Goal: Task Accomplishment & Management: Manage account settings

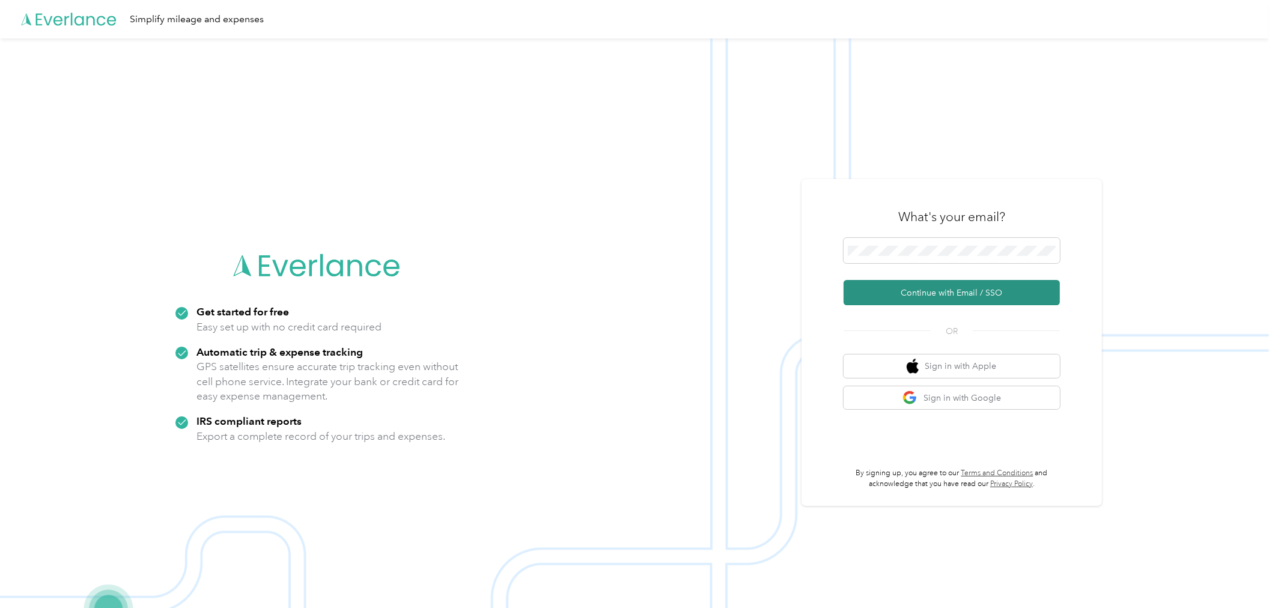
click at [931, 290] on button "Continue with Email / SSO" at bounding box center [952, 292] width 216 height 25
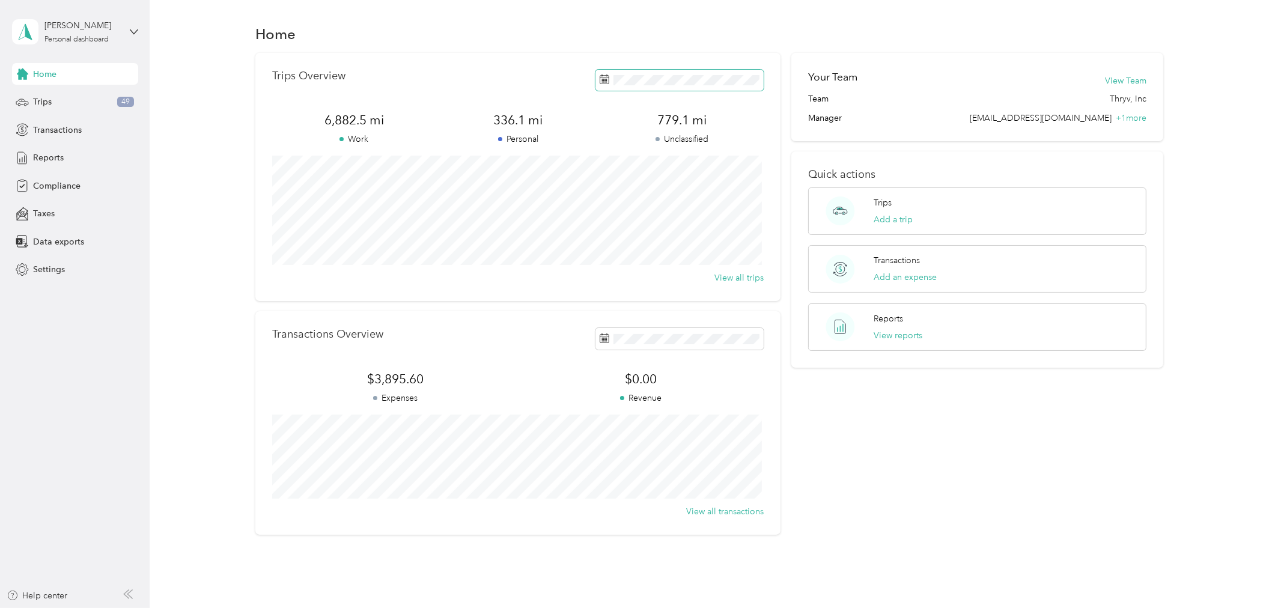
click at [601, 78] on icon at bounding box center [605, 80] width 10 height 10
click at [600, 86] on span at bounding box center [605, 80] width 10 height 13
click at [600, 338] on icon at bounding box center [605, 338] width 10 height 10
click at [606, 338] on rect at bounding box center [606, 338] width 1 height 1
click at [55, 102] on div "Trips 49" at bounding box center [75, 102] width 126 height 22
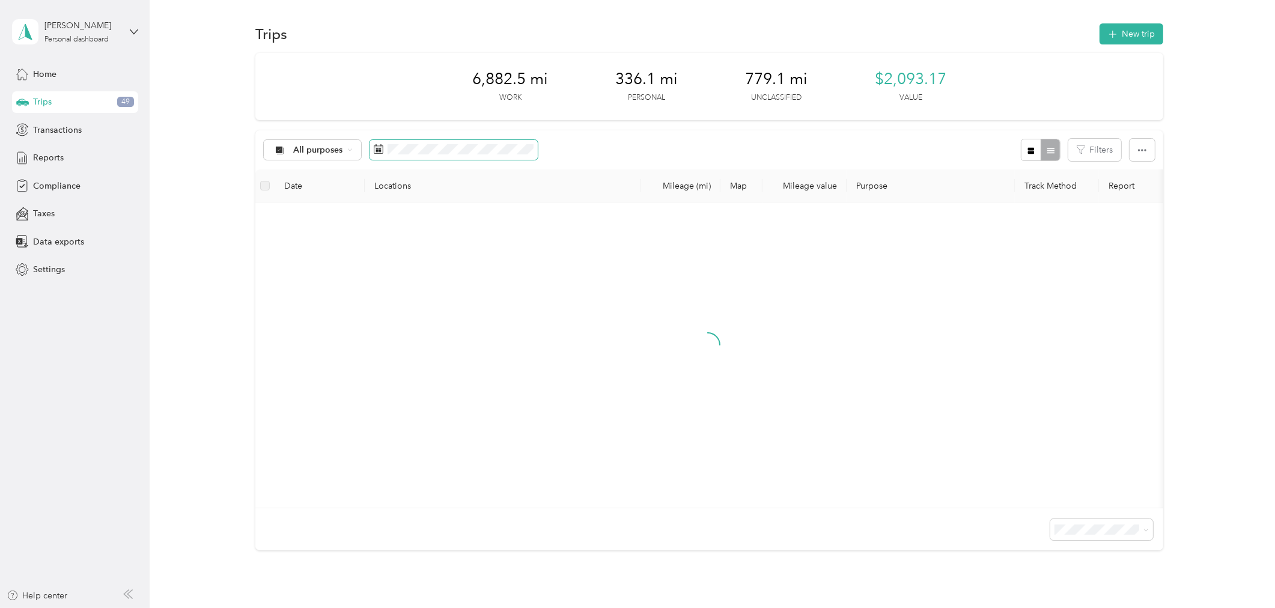
click at [383, 150] on span at bounding box center [454, 150] width 168 height 20
click at [380, 150] on rect at bounding box center [380, 150] width 1 height 1
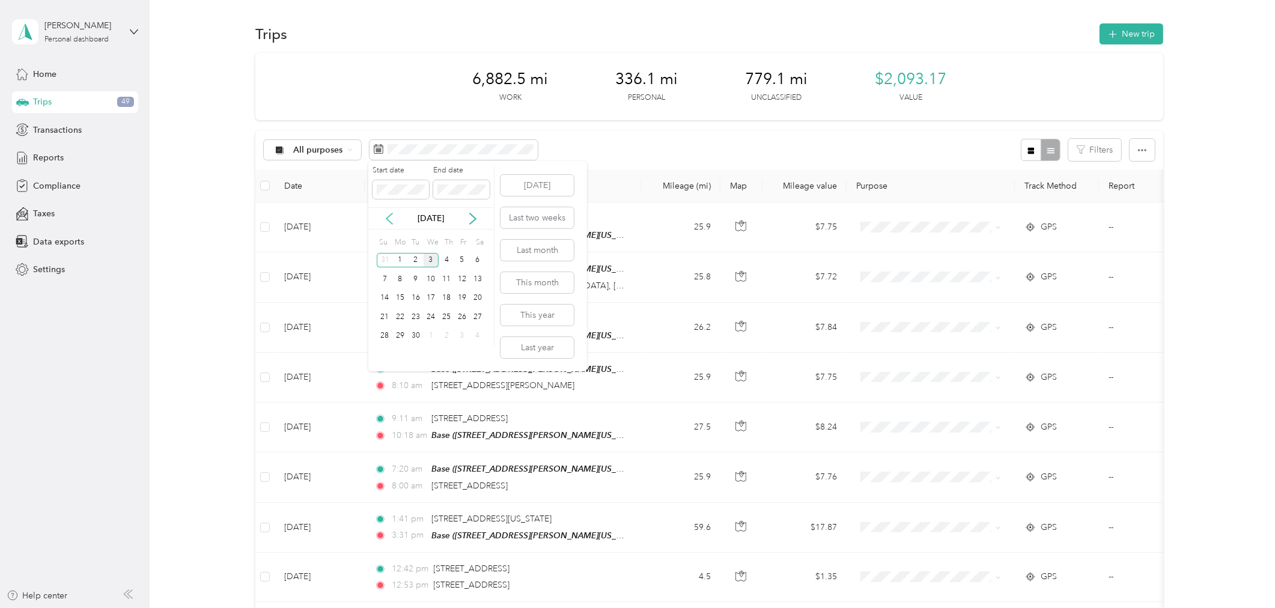
click at [389, 221] on icon at bounding box center [389, 218] width 6 height 11
click at [461, 261] on div "1" at bounding box center [462, 260] width 16 height 15
click at [383, 353] on div "31" at bounding box center [385, 354] width 16 height 15
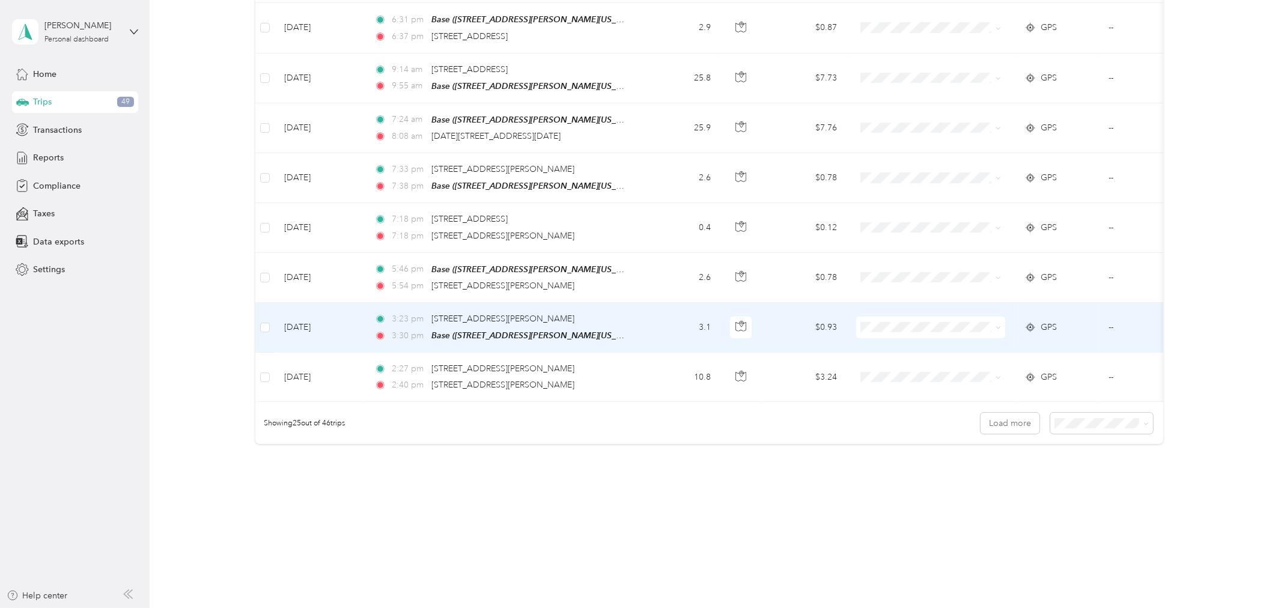
scroll to position [1048, 0]
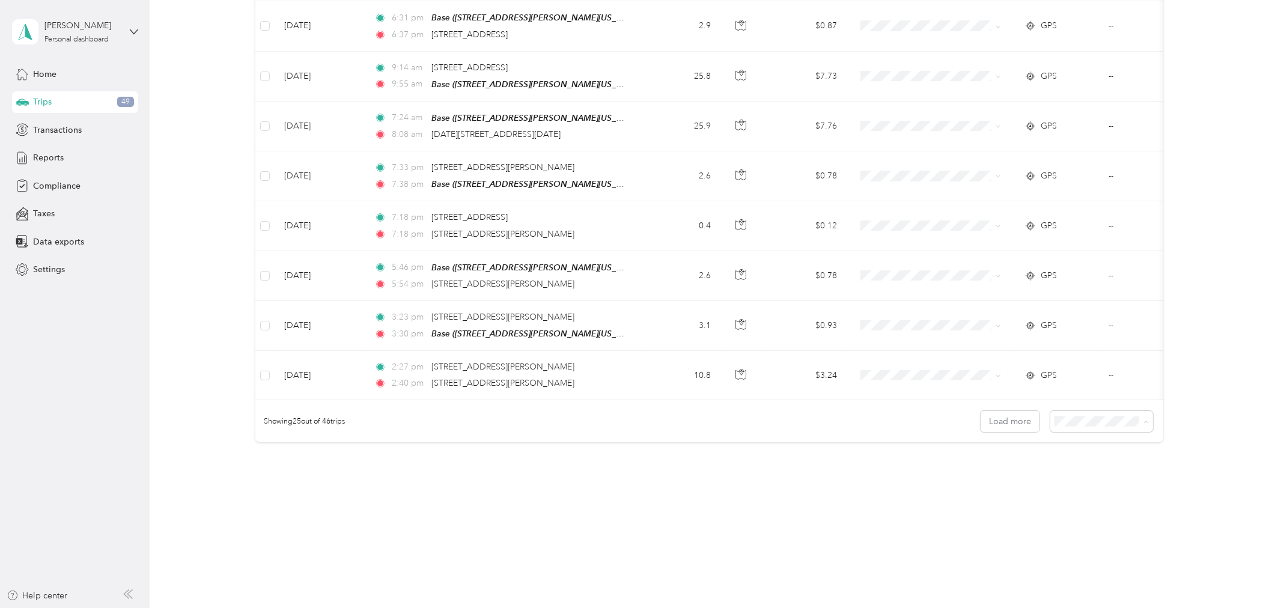
click at [1075, 465] on li "50 per load" at bounding box center [1098, 464] width 103 height 21
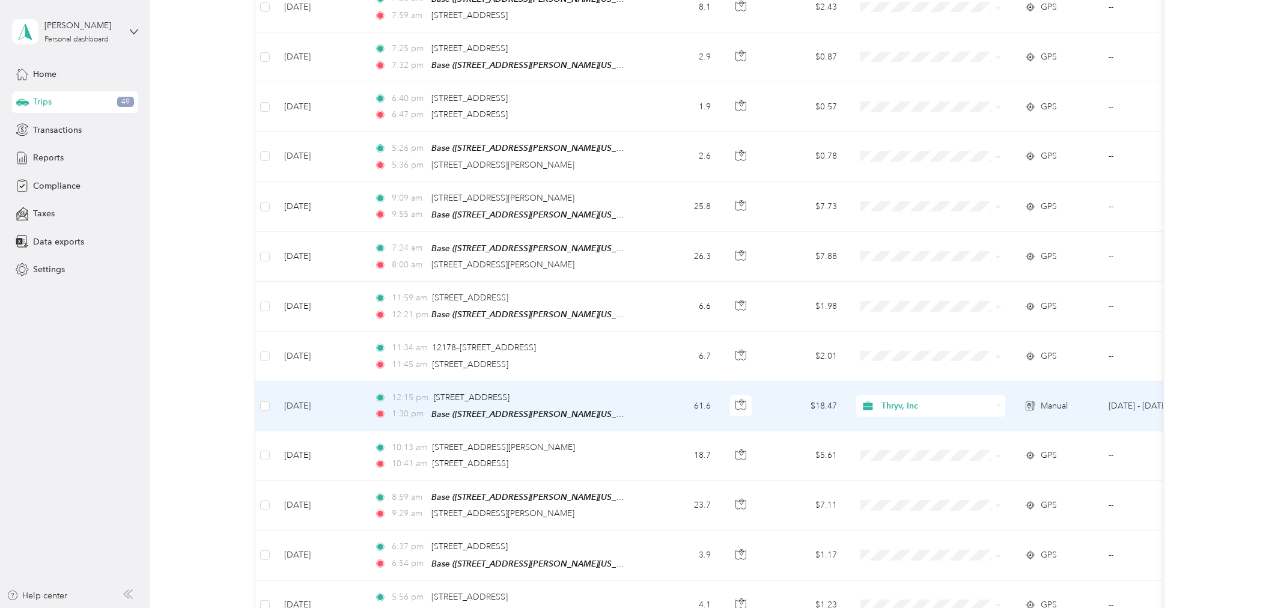
scroll to position [1983, 0]
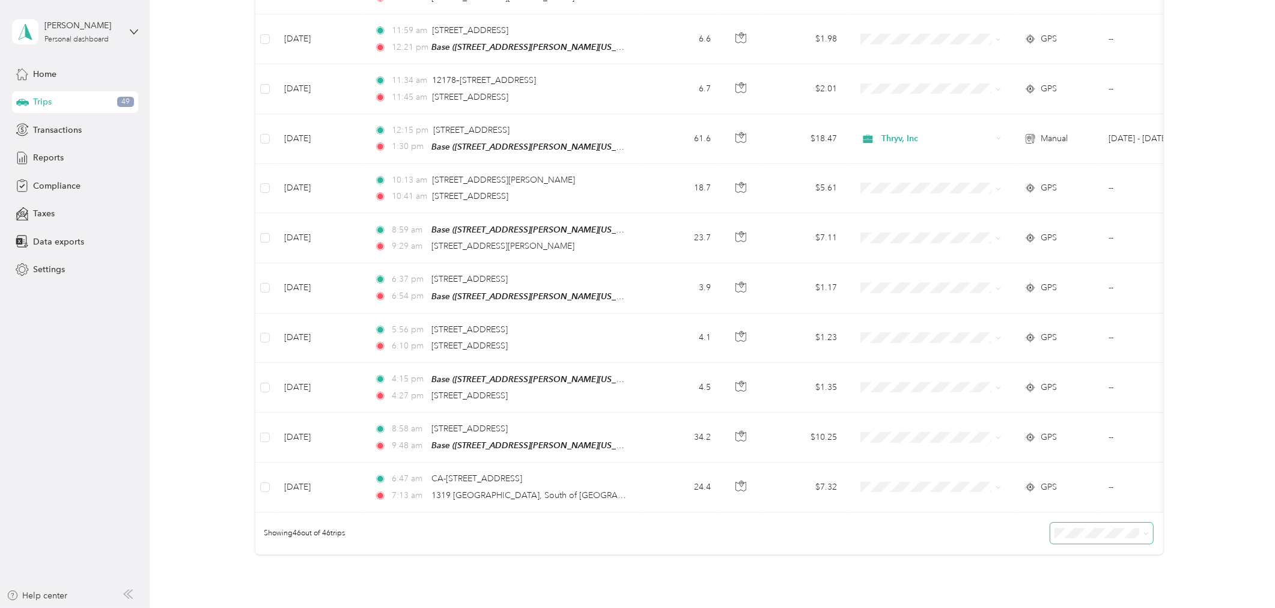
click at [1143, 531] on icon at bounding box center [1145, 533] width 5 height 5
click at [1086, 589] on li "100 per load" at bounding box center [1098, 583] width 103 height 21
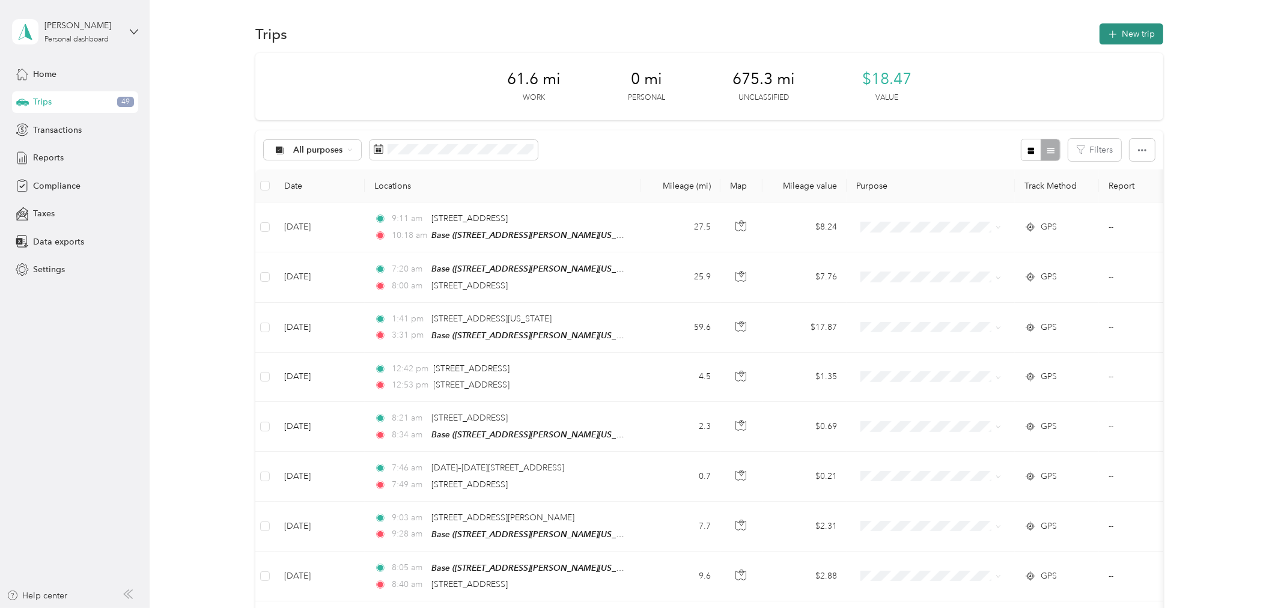
click at [1131, 36] on button "New trip" at bounding box center [1132, 33] width 64 height 21
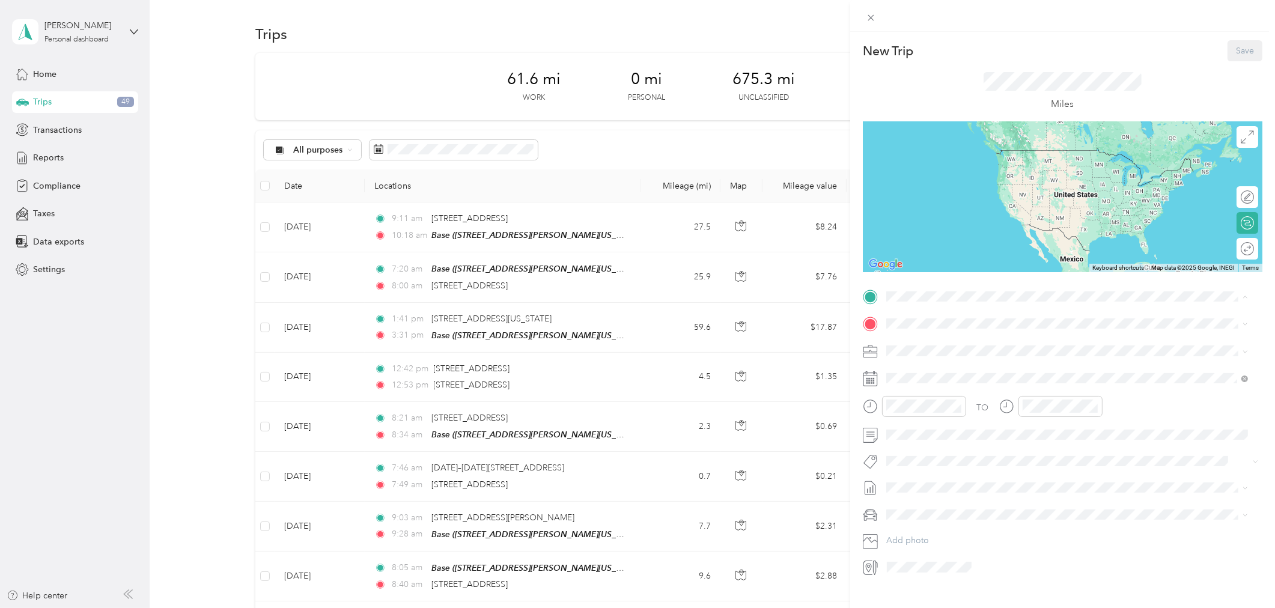
click at [953, 356] on span "[STREET_ADDRESS][PERSON_NAME][US_STATE]" at bounding box center [1001, 358] width 187 height 10
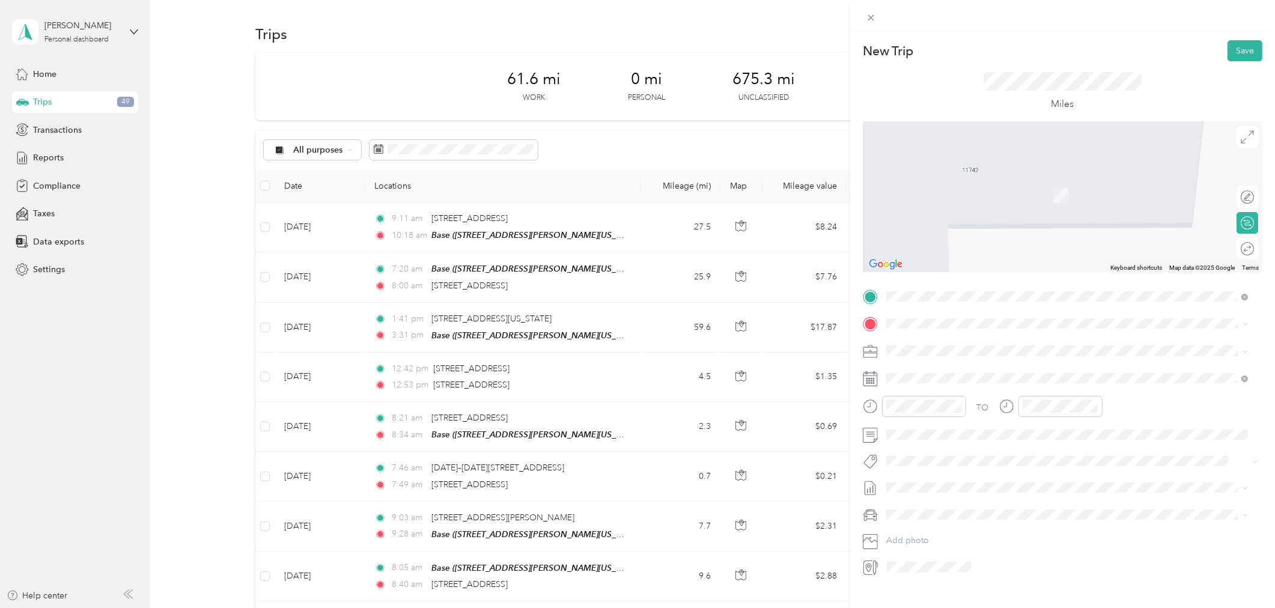
click at [1130, 352] on li "From your Favorite places" at bounding box center [1067, 342] width 371 height 25
click at [916, 447] on icon at bounding box center [916, 446] width 12 height 12
click at [987, 485] on div "1" at bounding box center [989, 488] width 16 height 15
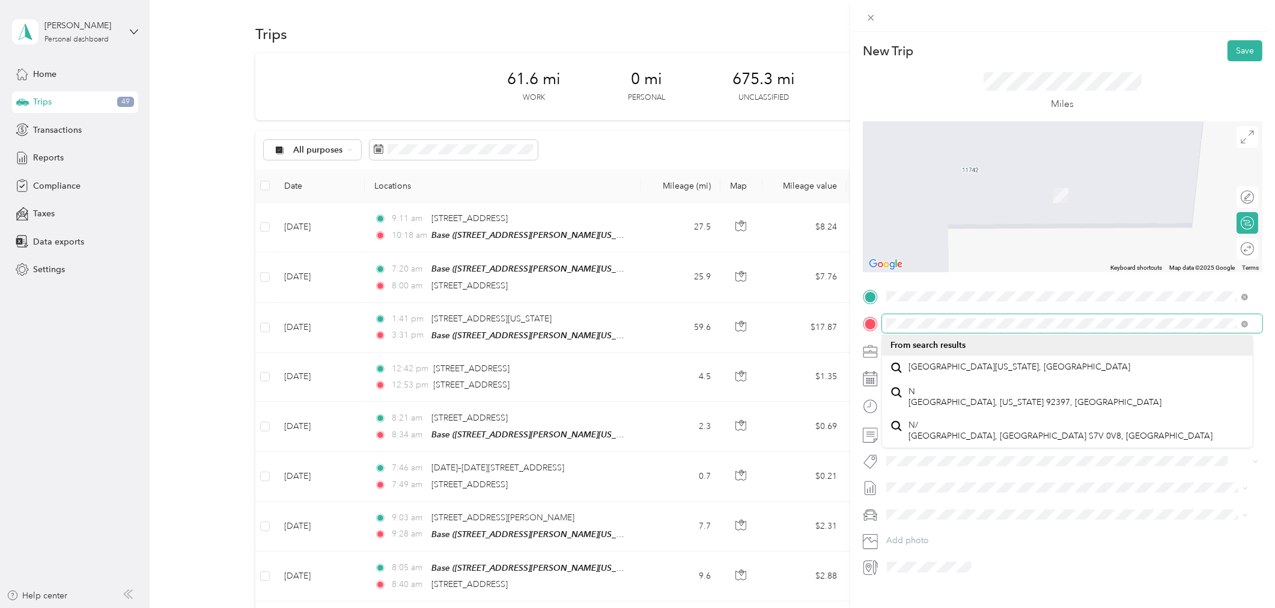
click at [847, 324] on div "New Trip Save This trip cannot be edited because it is either under review, app…" at bounding box center [637, 304] width 1275 height 608
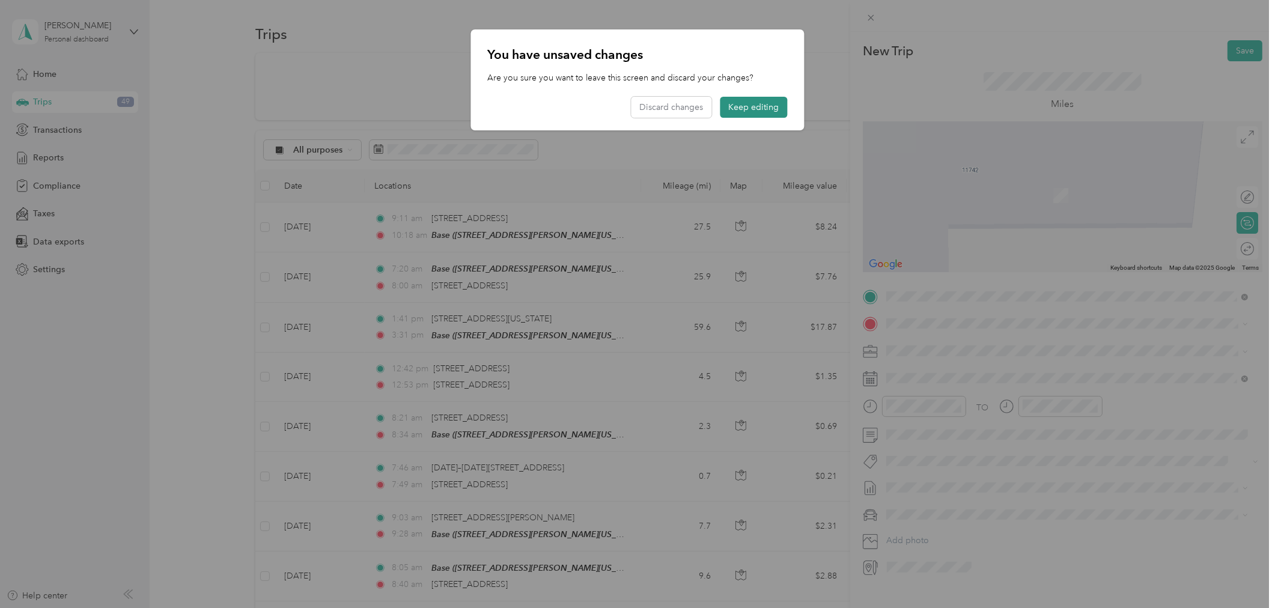
click at [759, 112] on button "Keep editing" at bounding box center [753, 107] width 67 height 21
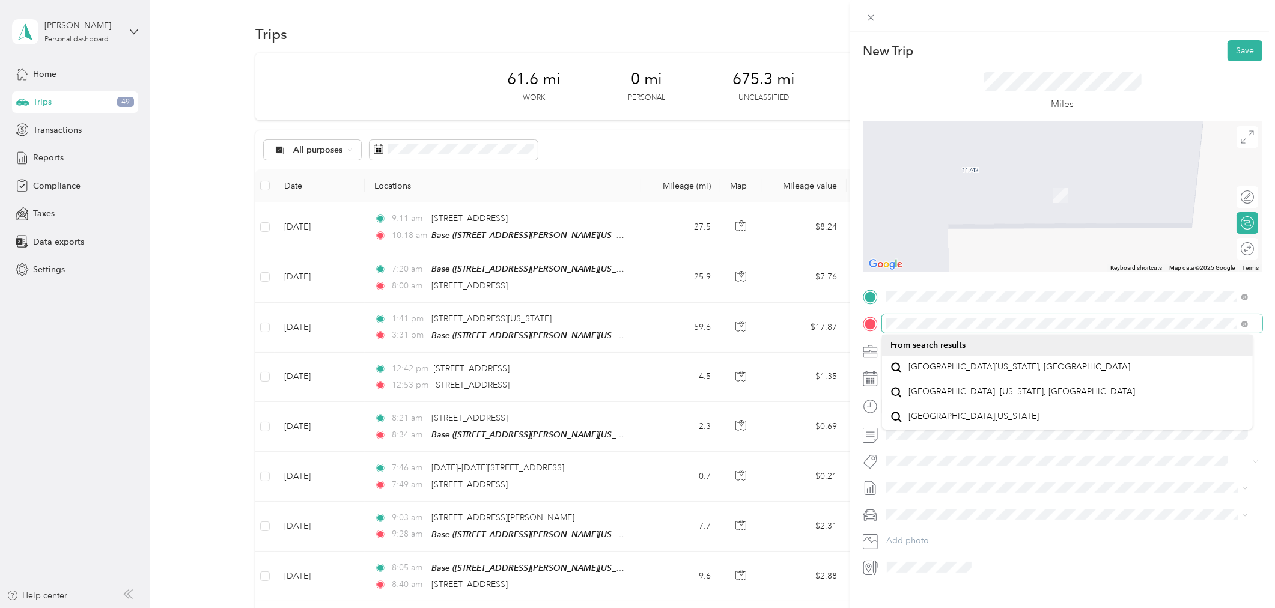
click at [1032, 607] on div "New Trip Save This trip cannot be edited because it is either under review, app…" at bounding box center [634, 608] width 1269 height 0
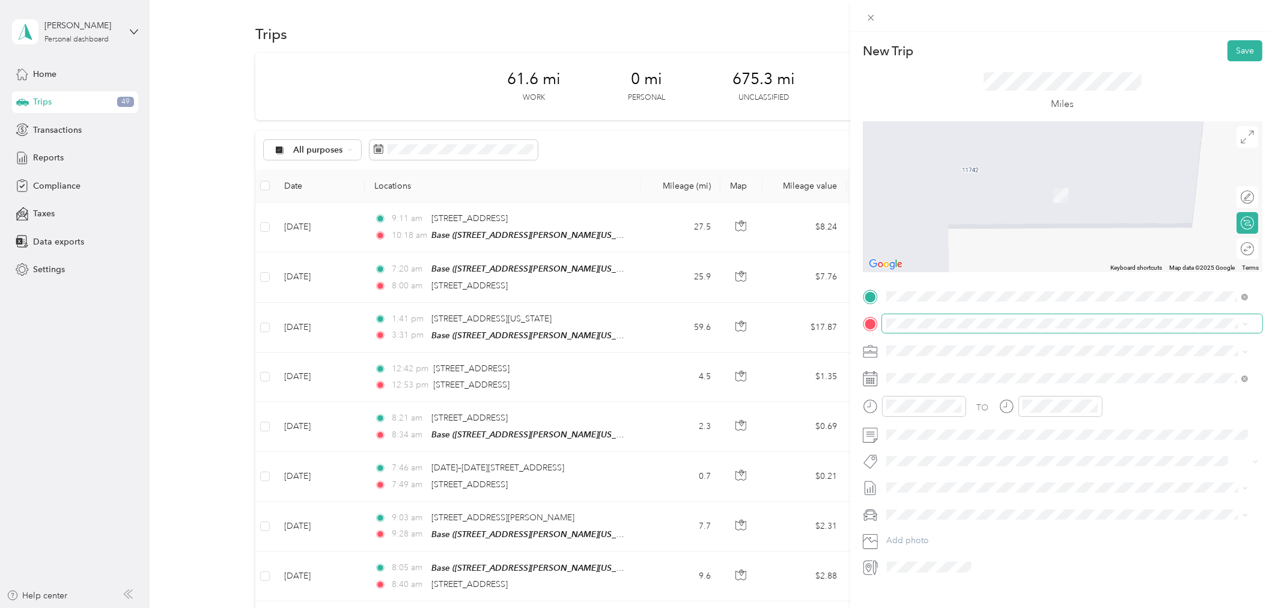
click at [884, 322] on span at bounding box center [1072, 323] width 380 height 19
click at [926, 366] on span "[GEOGRAPHIC_DATA], [US_STATE], [GEOGRAPHIC_DATA]" at bounding box center [1021, 360] width 227 height 11
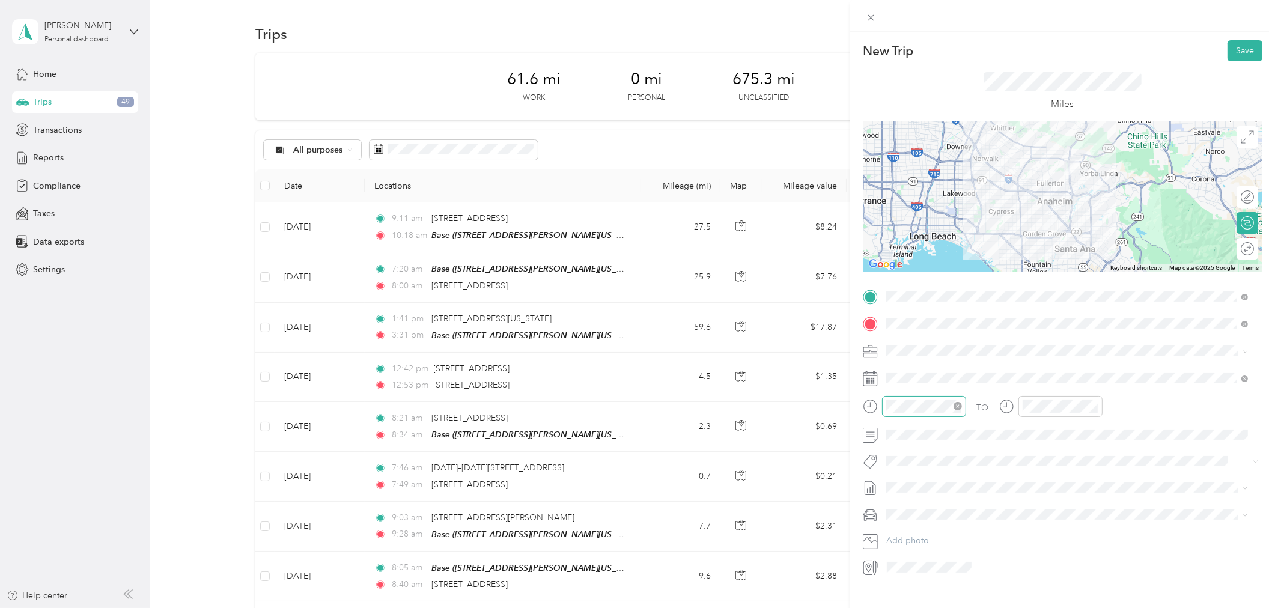
click at [885, 401] on div at bounding box center [924, 406] width 84 height 21
click at [898, 464] on div "06" at bounding box center [898, 462] width 29 height 17
click at [933, 531] on div "45" at bounding box center [933, 534] width 29 height 17
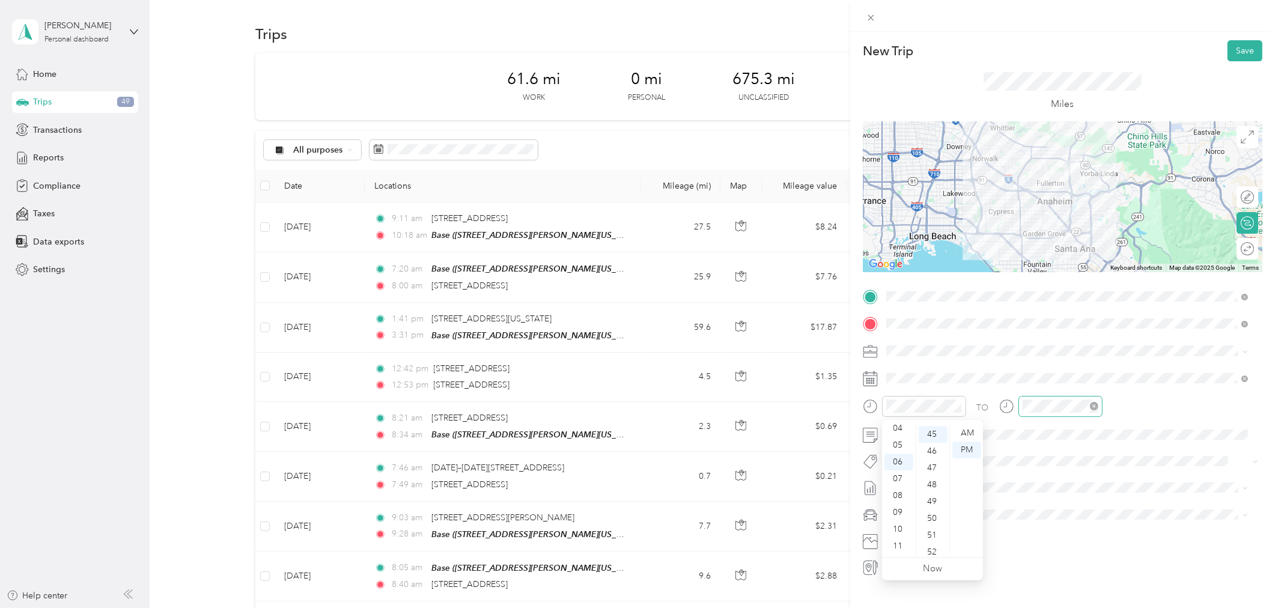
click at [1020, 405] on div at bounding box center [1060, 406] width 84 height 21
click at [1031, 481] on div "07" at bounding box center [1034, 478] width 29 height 17
click at [1068, 440] on div "10" at bounding box center [1068, 441] width 29 height 17
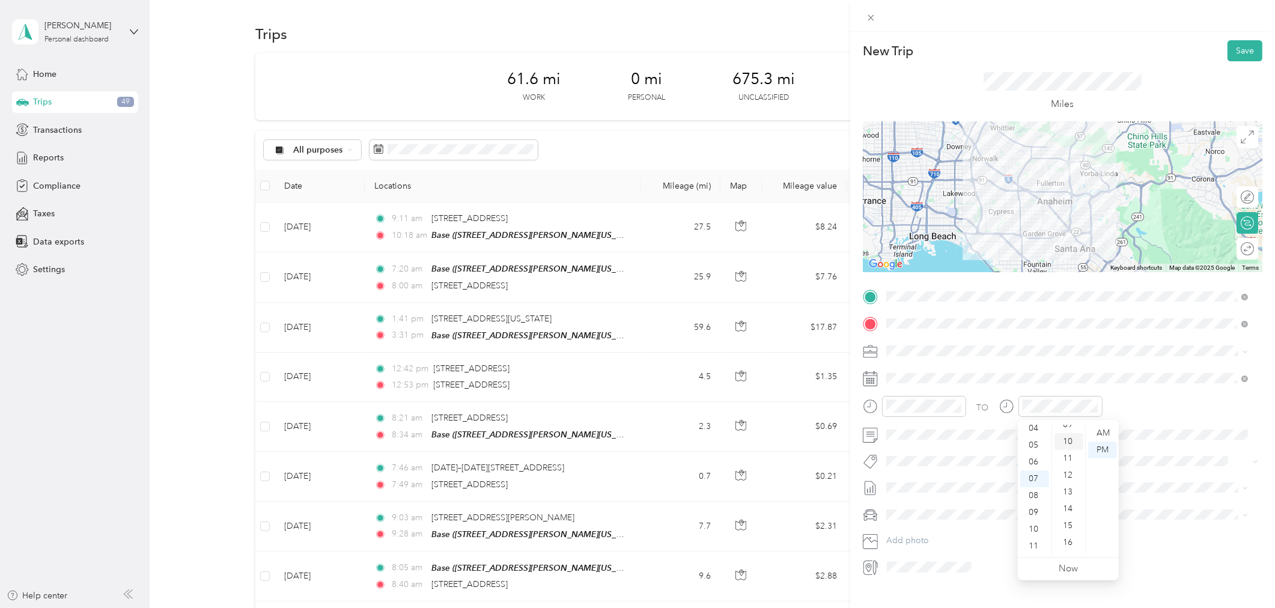
scroll to position [168, 0]
click at [1101, 433] on div "AM" at bounding box center [1102, 433] width 29 height 17
click at [963, 431] on div "AM" at bounding box center [966, 433] width 29 height 17
click at [1238, 49] on button "Save" at bounding box center [1244, 50] width 35 height 21
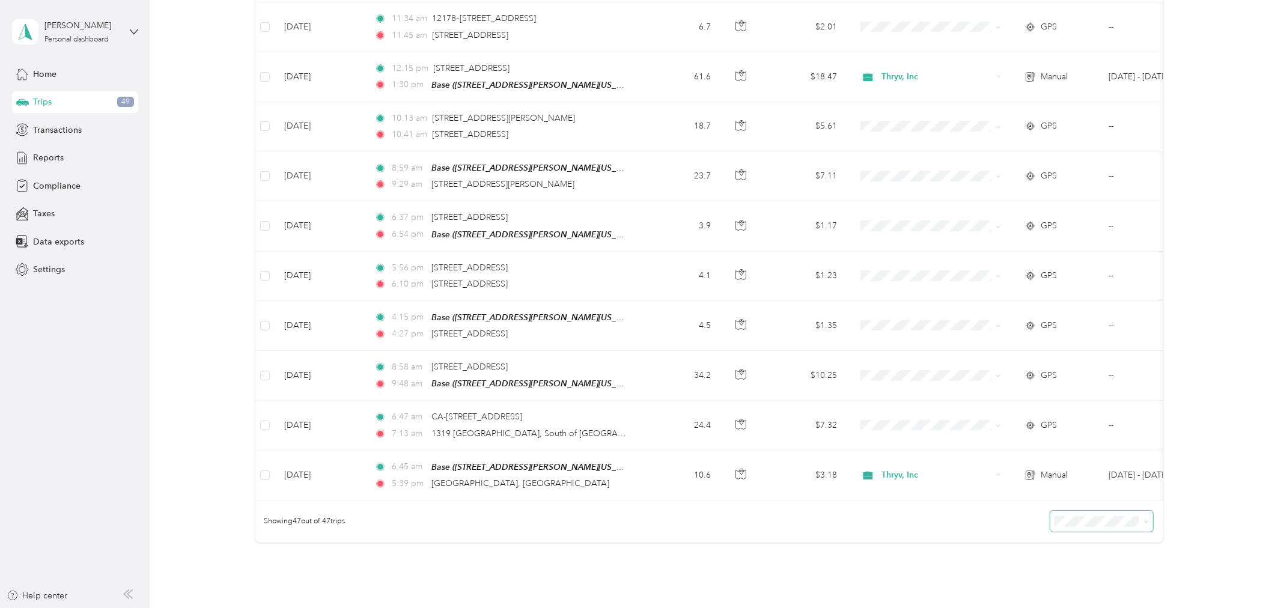
scroll to position [2069, 0]
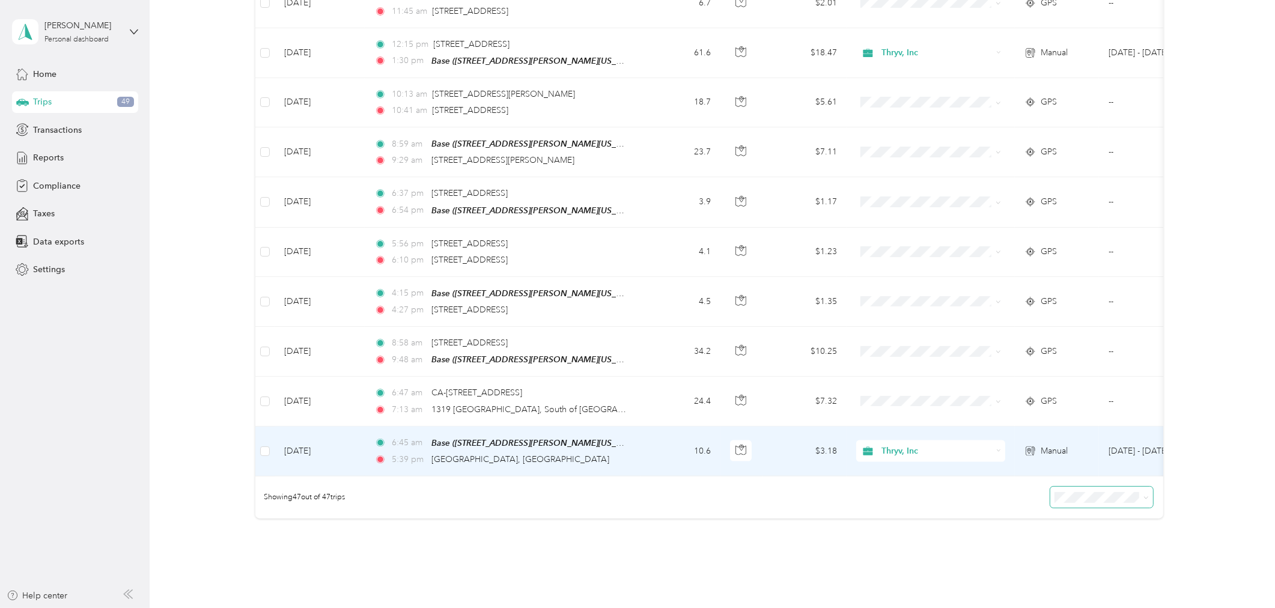
click at [403, 436] on span "6:45 am" at bounding box center [409, 442] width 34 height 13
click at [403, 607] on div at bounding box center [634, 608] width 1269 height 0
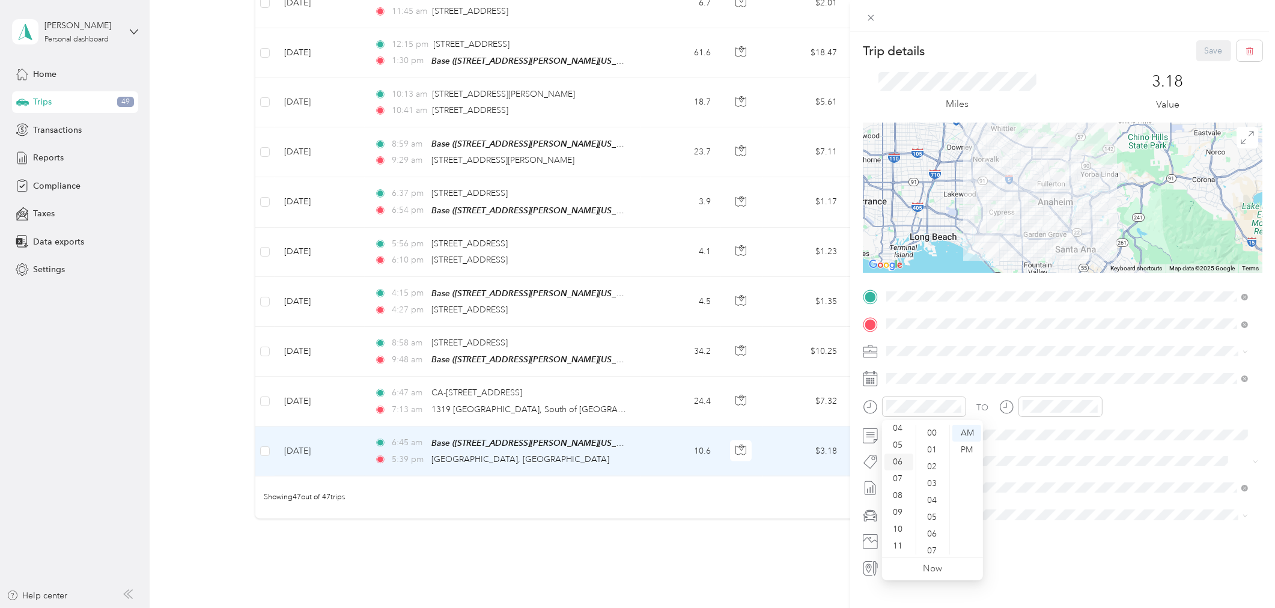
click at [896, 459] on div "06" at bounding box center [898, 462] width 29 height 17
click at [930, 507] on div "30" at bounding box center [933, 507] width 29 height 17
click at [1026, 496] on span at bounding box center [1072, 487] width 380 height 19
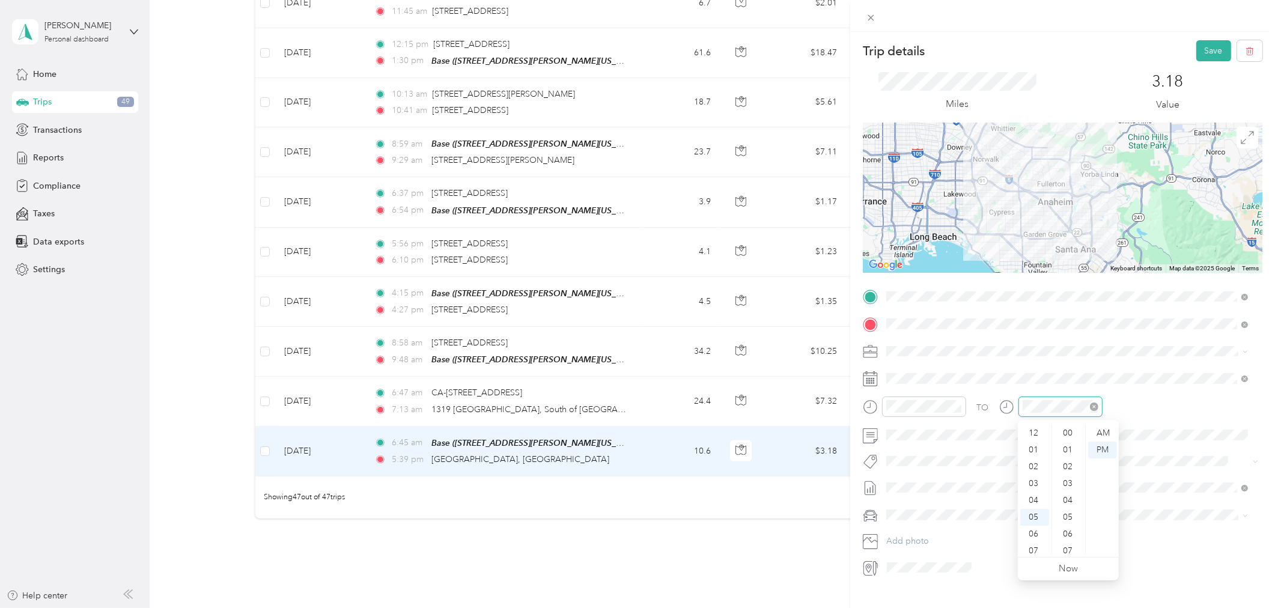
scroll to position [72, 0]
click at [1033, 461] on div "06" at bounding box center [1034, 462] width 29 height 17
click at [1101, 433] on div "AM" at bounding box center [1102, 433] width 29 height 17
click at [1067, 519] on div "45" at bounding box center [1068, 522] width 29 height 17
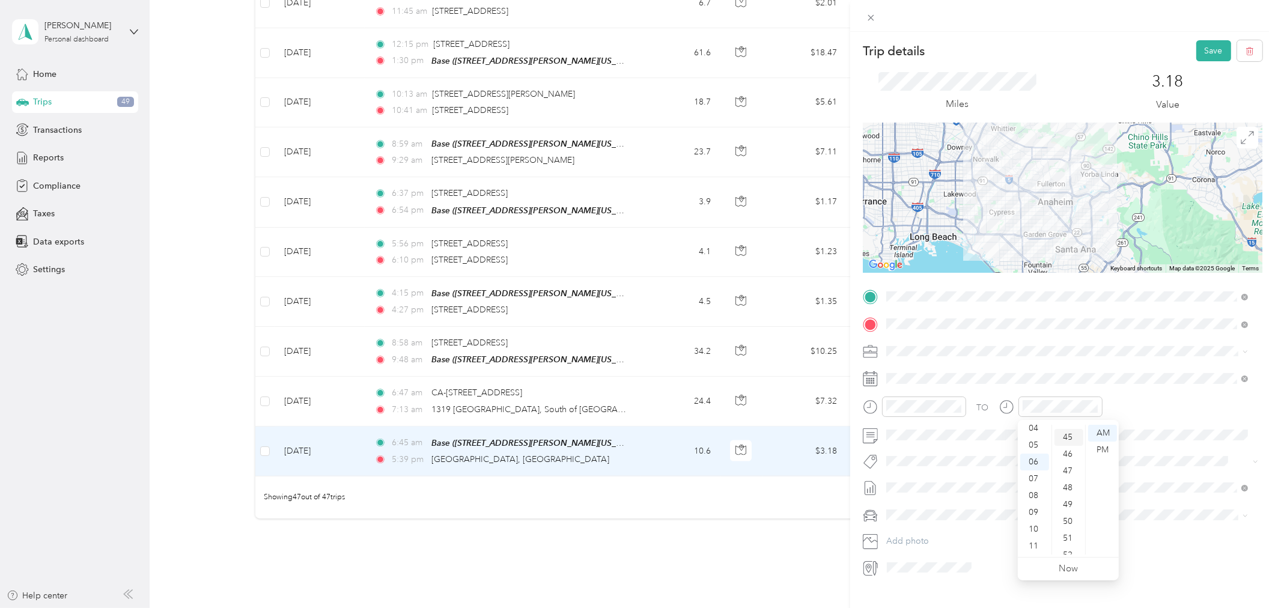
scroll to position [756, 0]
click at [1136, 478] on span at bounding box center [1072, 487] width 380 height 19
click at [1203, 48] on button "Save" at bounding box center [1213, 50] width 35 height 21
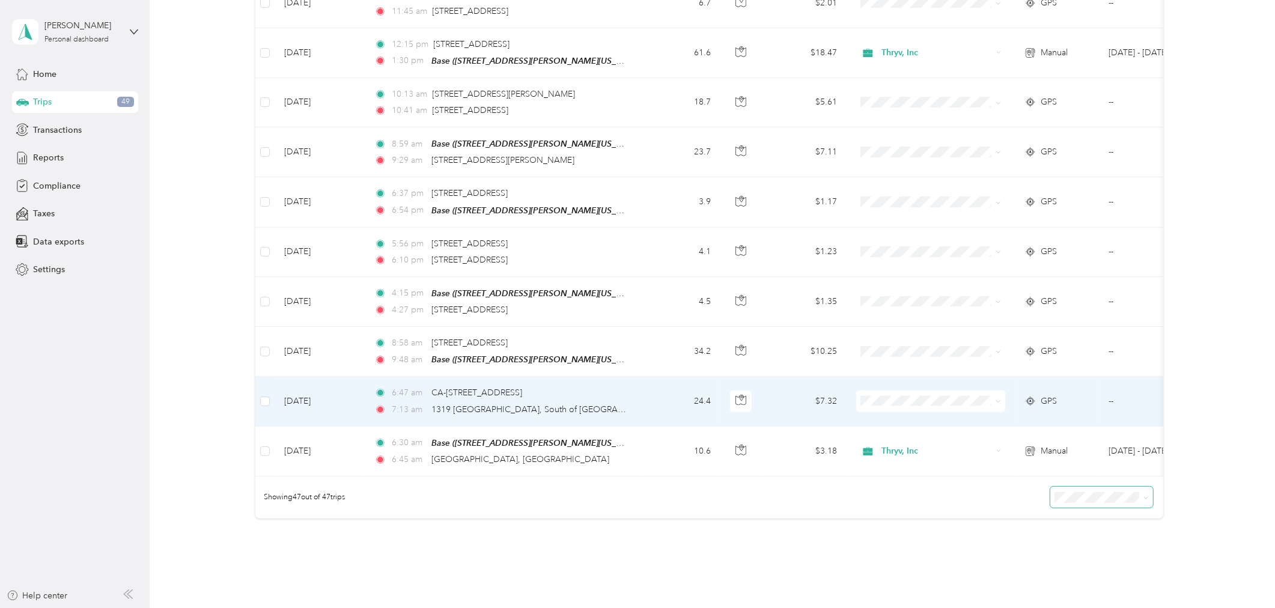
click at [903, 407] on li "Thryv, Inc" at bounding box center [930, 401] width 149 height 21
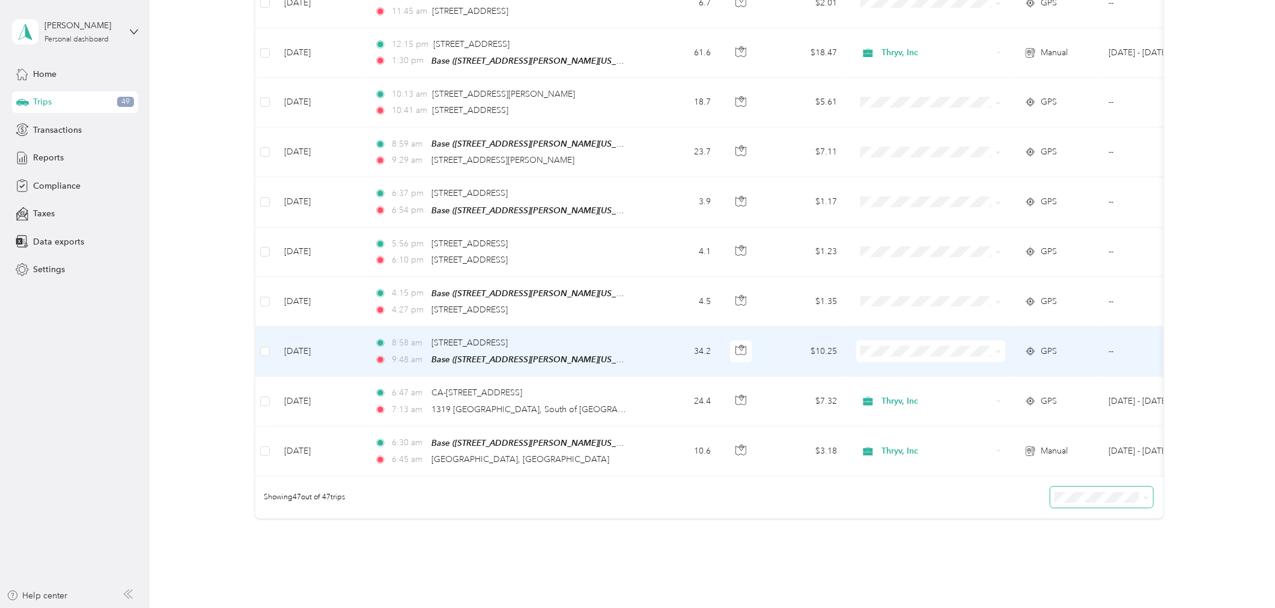
click at [896, 349] on span "Thryv, Inc" at bounding box center [941, 350] width 111 height 13
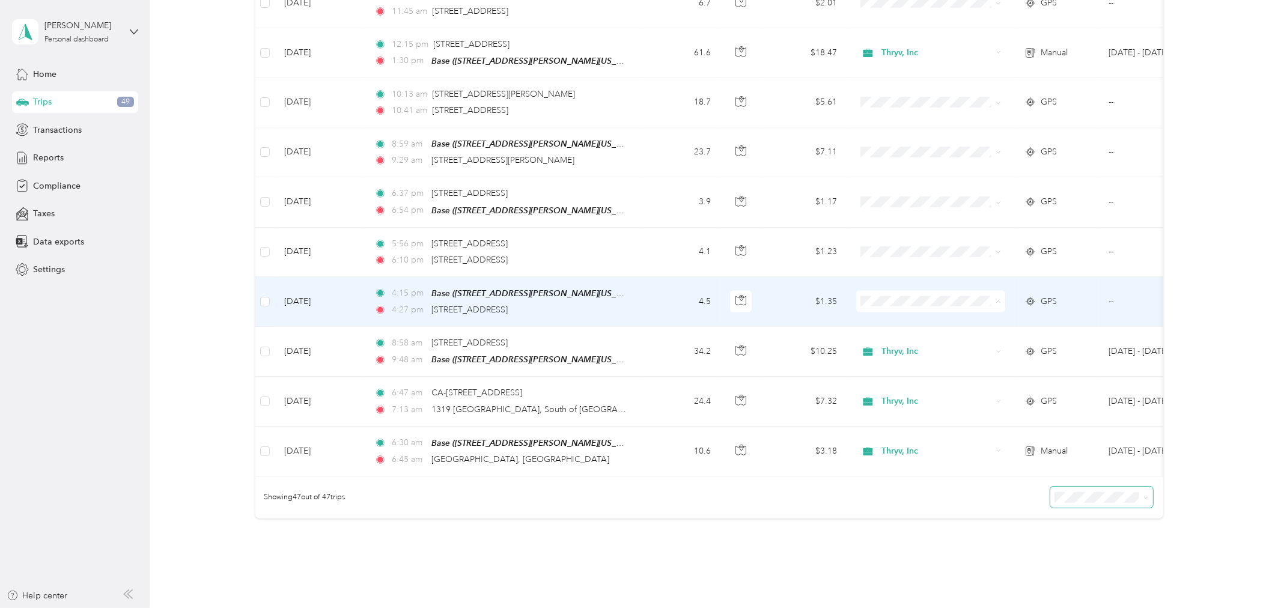
click at [891, 304] on span "Thryv, Inc" at bounding box center [941, 306] width 111 height 13
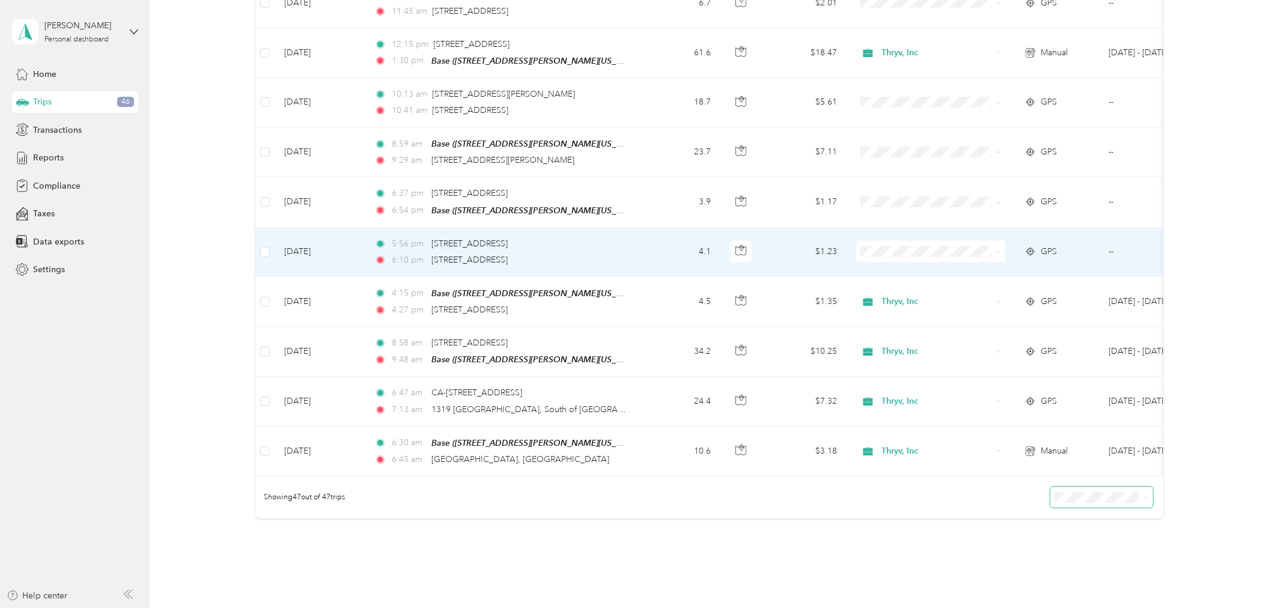
click at [900, 253] on span "Thryv, Inc" at bounding box center [941, 257] width 111 height 13
click at [891, 251] on span "Thryv, Inc" at bounding box center [941, 257] width 111 height 13
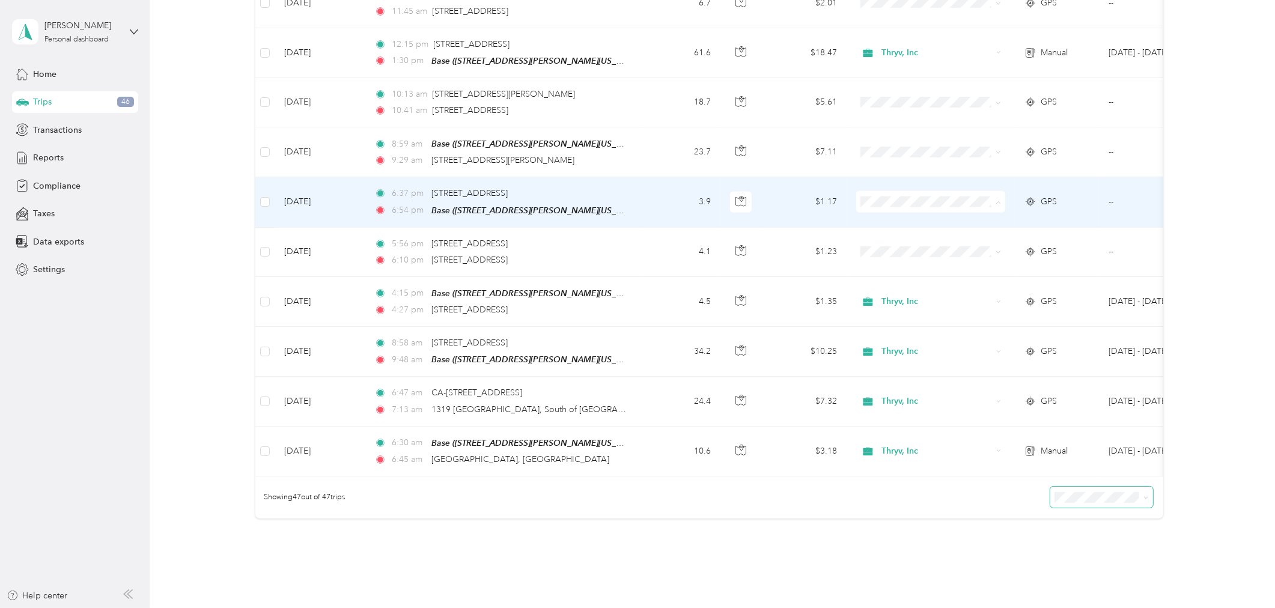
click at [898, 208] on li "Thryv, Inc" at bounding box center [930, 206] width 149 height 21
click at [890, 210] on li "Thryv, Inc" at bounding box center [930, 201] width 149 height 21
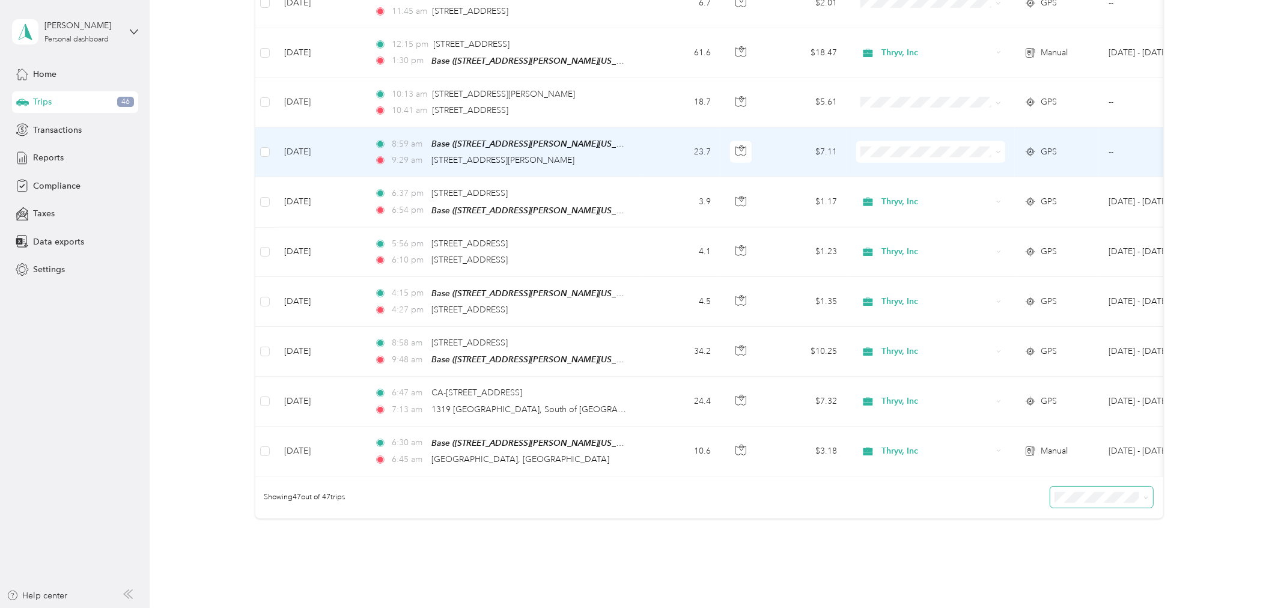
click at [896, 178] on span "Personal" at bounding box center [941, 173] width 111 height 13
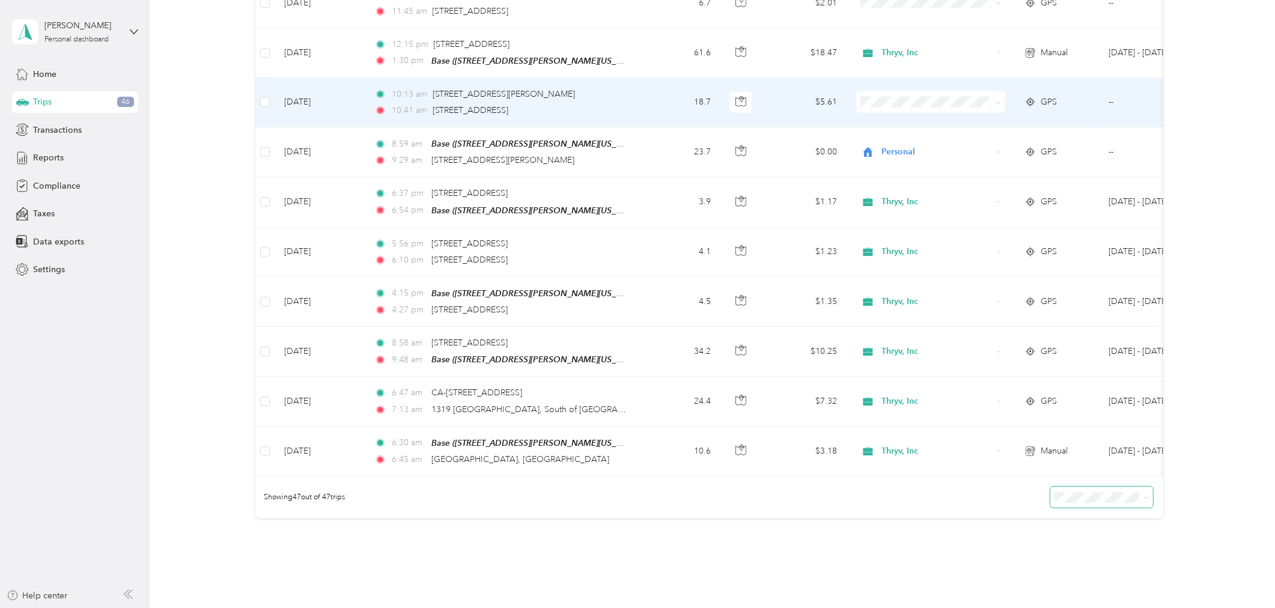
click at [897, 126] on span "Personal" at bounding box center [941, 124] width 111 height 13
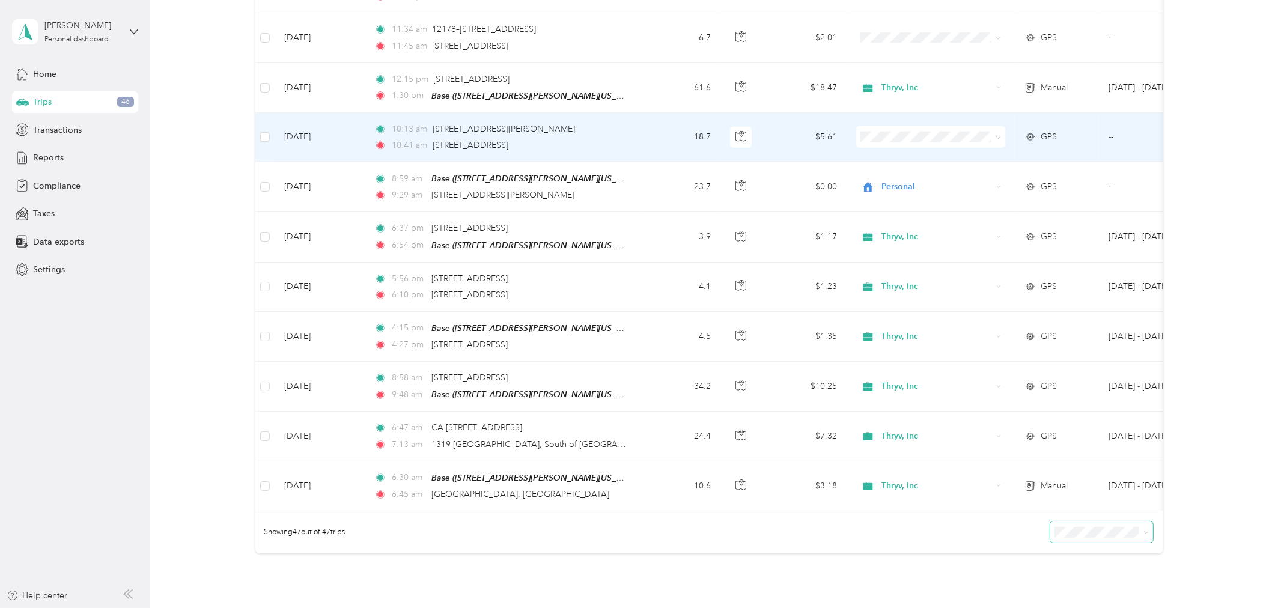
scroll to position [2003, 0]
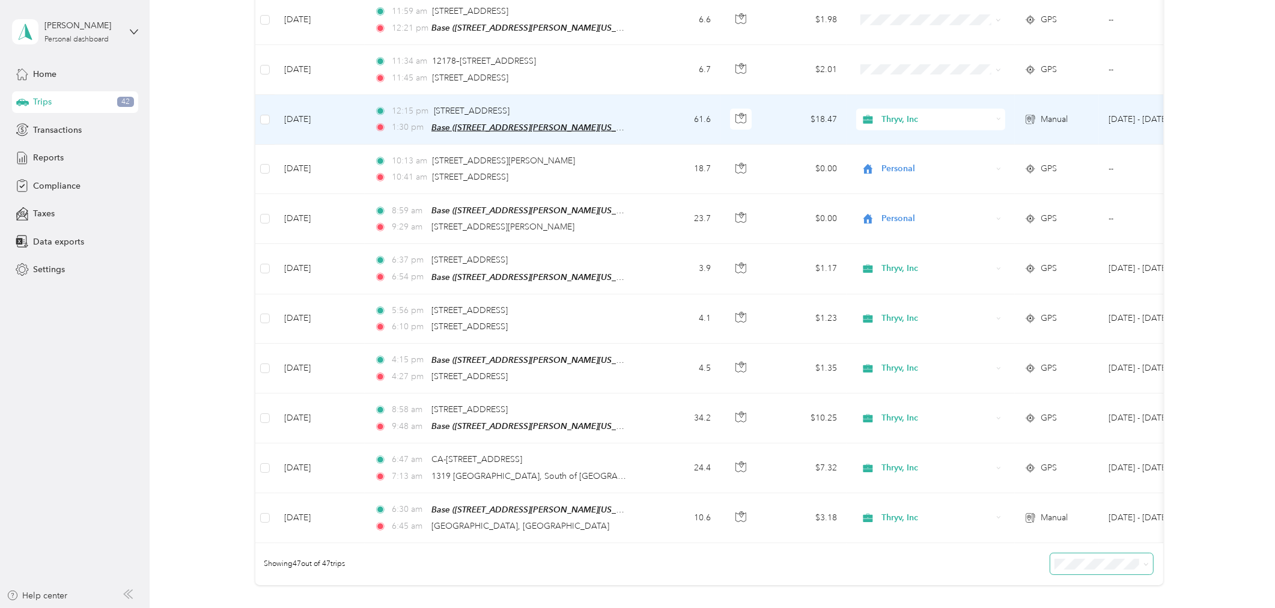
click at [496, 123] on span "Base ([STREET_ADDRESS][PERSON_NAME][US_STATE])" at bounding box center [536, 128] width 211 height 10
click at [440, 106] on span "[STREET_ADDRESS]" at bounding box center [472, 111] width 76 height 10
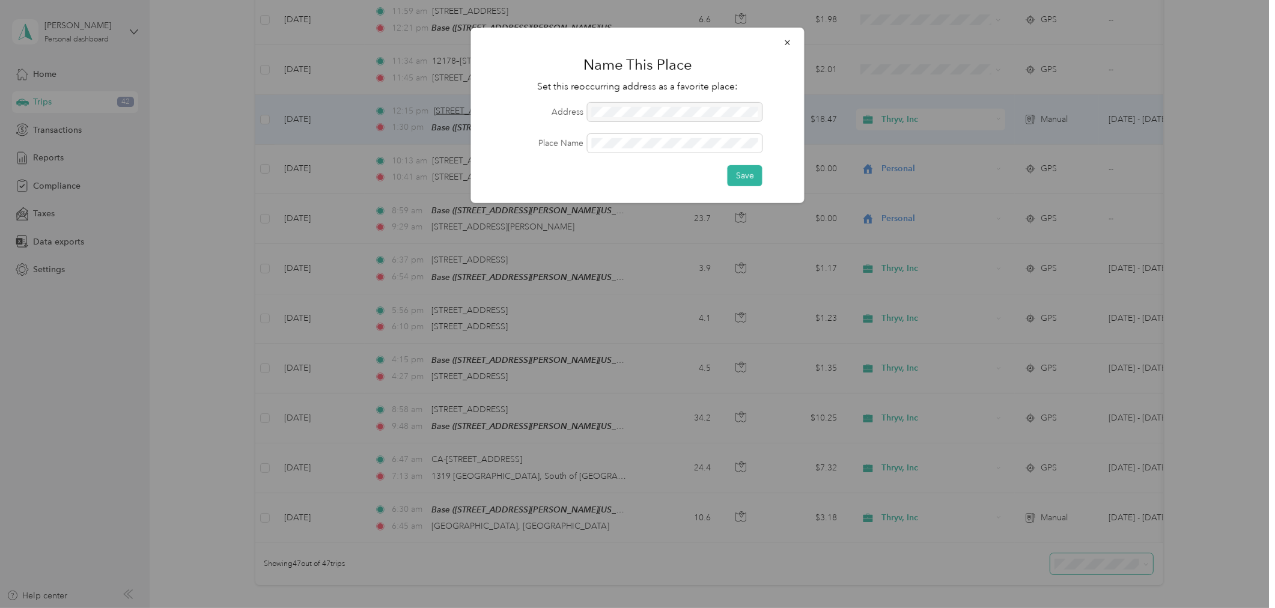
click at [440, 94] on div at bounding box center [637, 304] width 1275 height 608
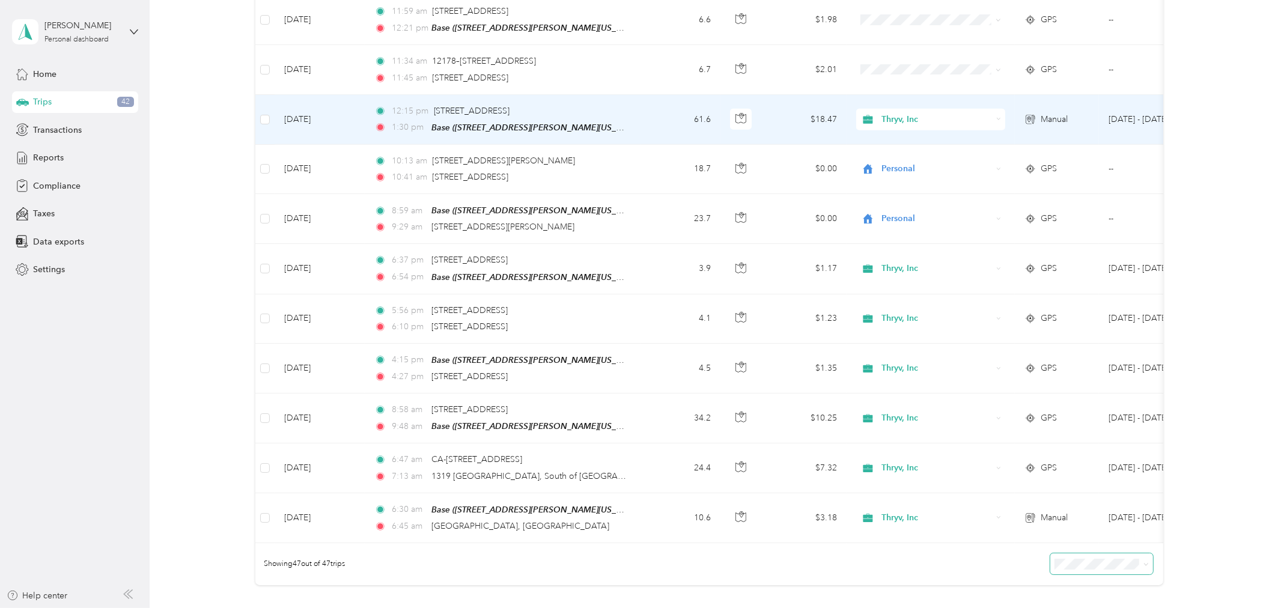
click at [400, 121] on span "1:30 pm" at bounding box center [409, 127] width 34 height 13
click at [400, 607] on div at bounding box center [634, 608] width 1269 height 0
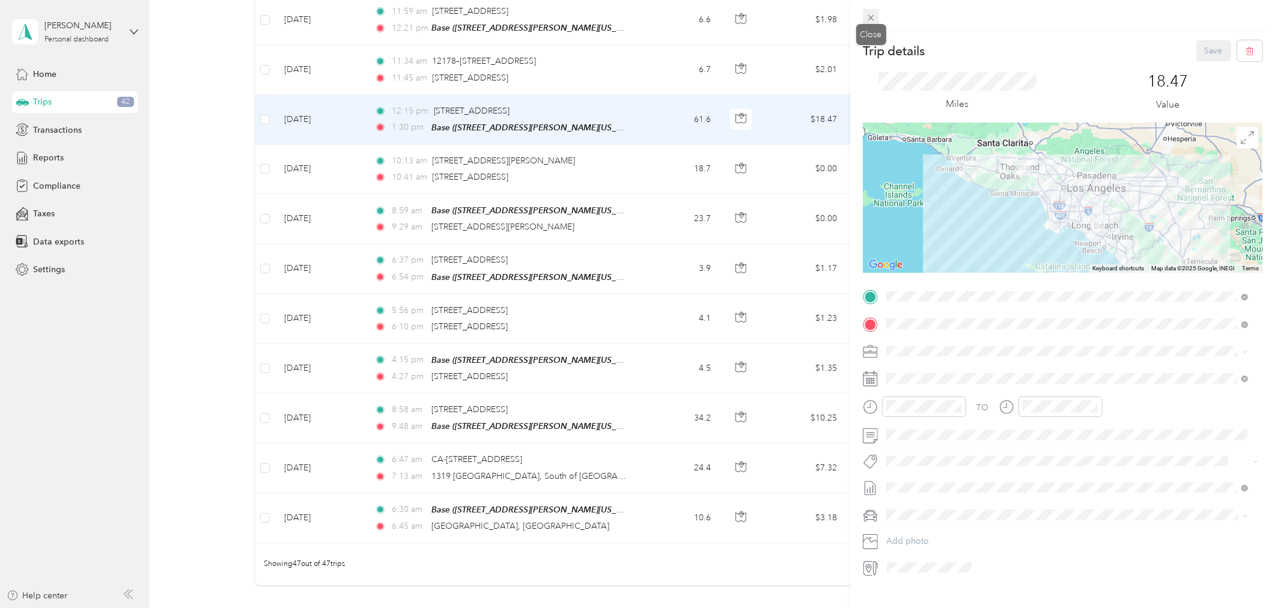
click at [872, 18] on icon at bounding box center [871, 18] width 10 height 10
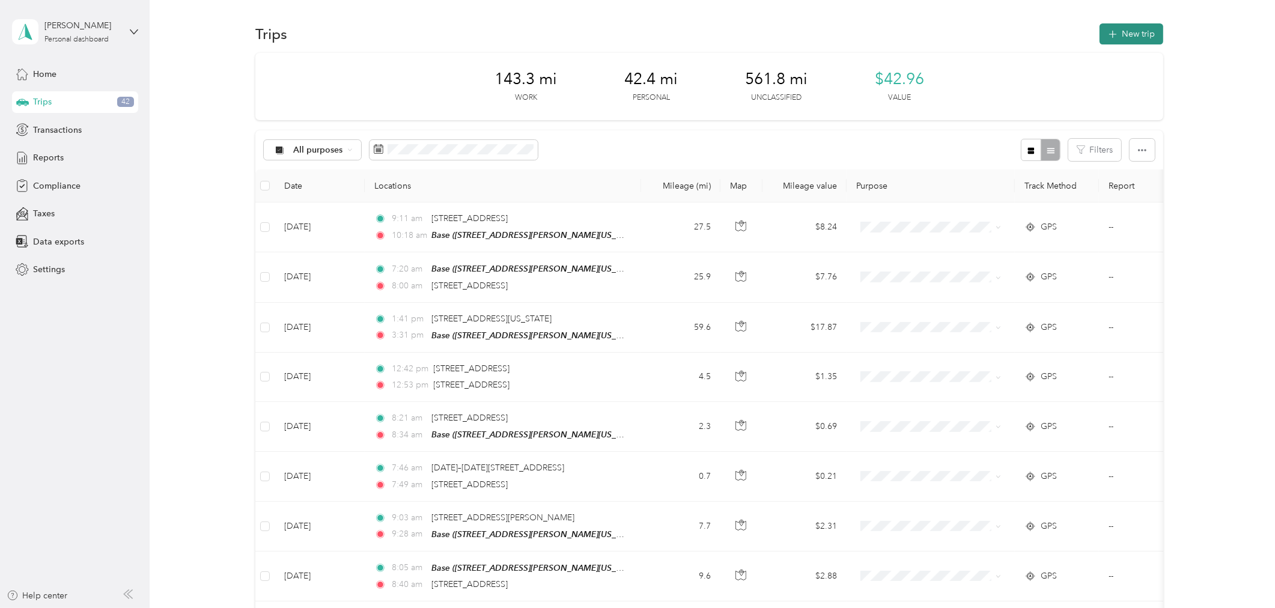
click at [1124, 37] on button "New trip" at bounding box center [1132, 33] width 64 height 21
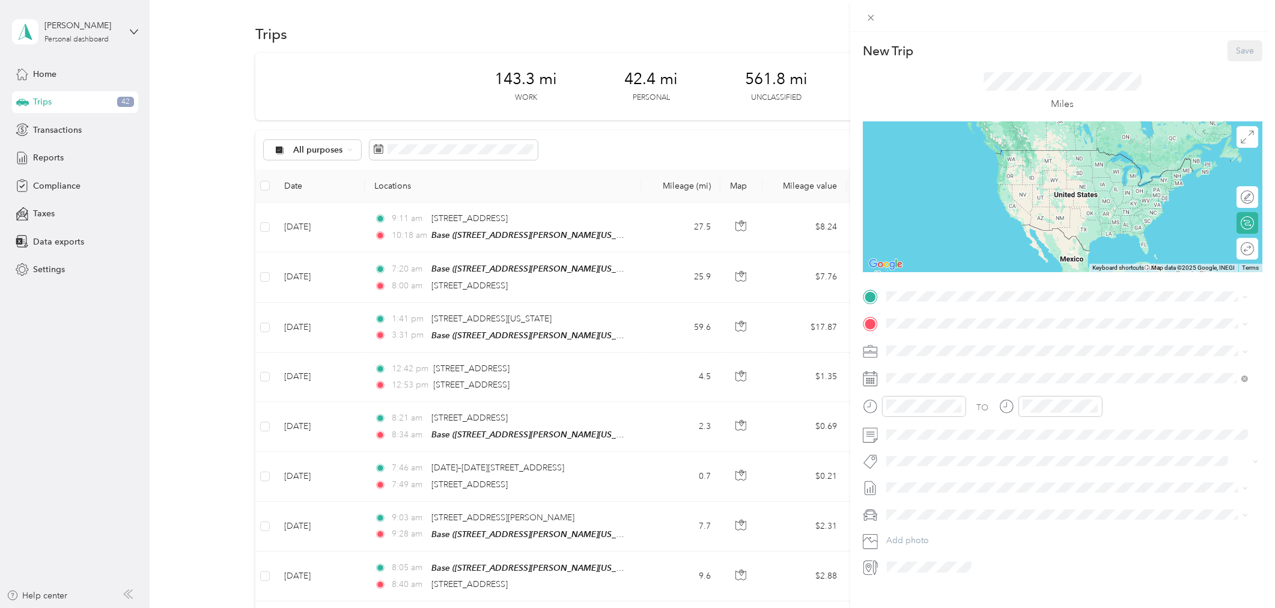
click at [929, 355] on span "[STREET_ADDRESS][PERSON_NAME][US_STATE]" at bounding box center [1001, 355] width 187 height 10
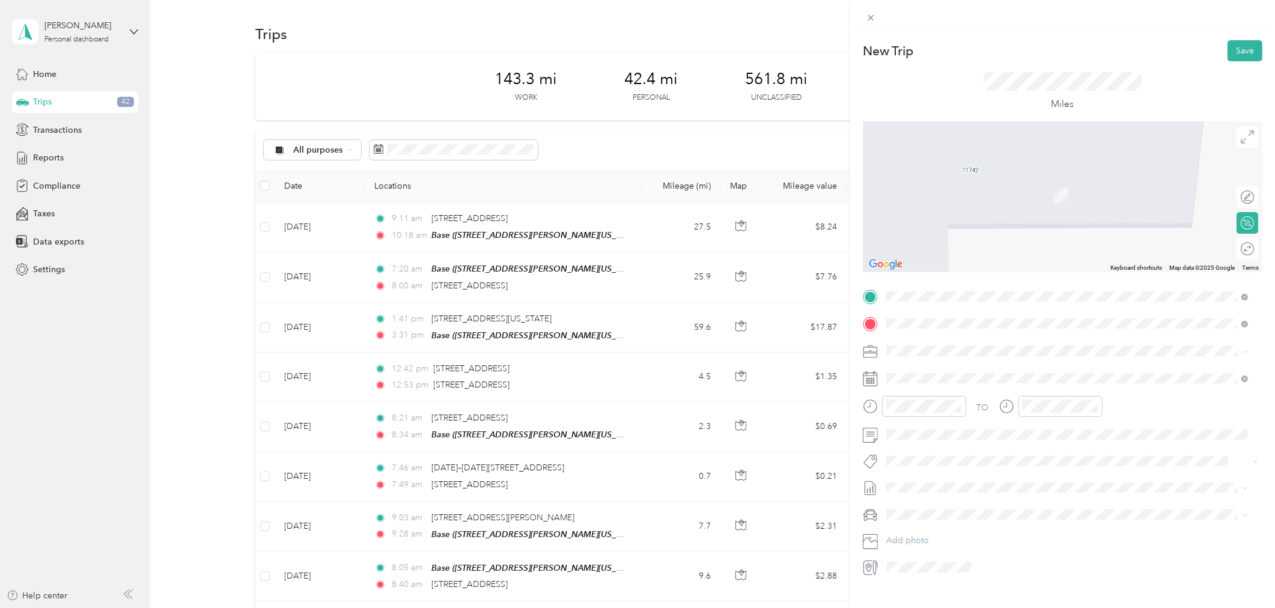
click at [964, 373] on span "[STREET_ADDRESS][US_STATE]" at bounding box center [968, 367] width 120 height 11
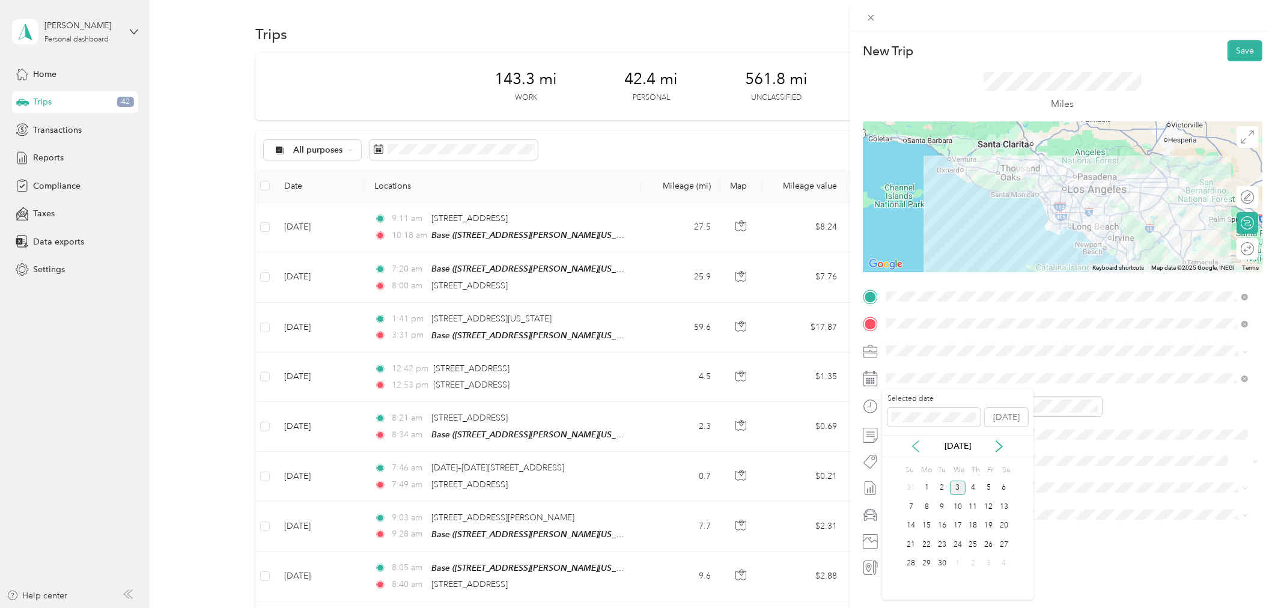
click at [914, 447] on icon at bounding box center [916, 446] width 6 height 11
click at [927, 505] on div "4" at bounding box center [927, 506] width 16 height 15
click at [900, 530] on div "10" at bounding box center [898, 529] width 29 height 17
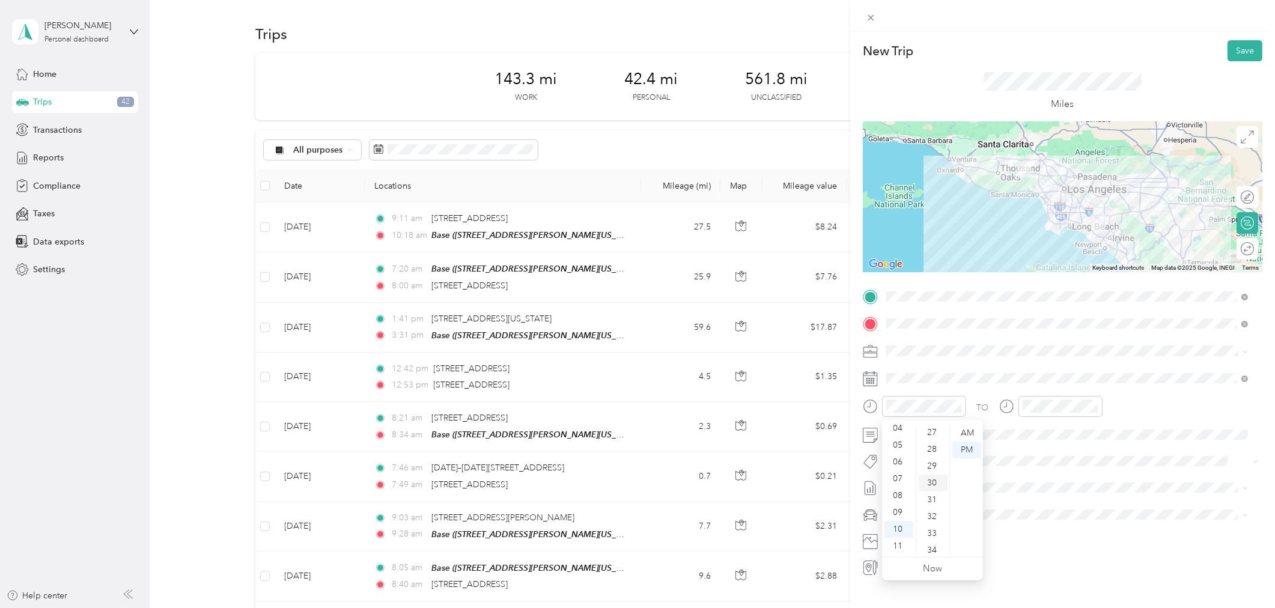
click at [931, 481] on div "30" at bounding box center [933, 483] width 29 height 17
click at [1032, 544] on div "11" at bounding box center [1034, 546] width 29 height 17
click at [1066, 463] on div "30" at bounding box center [1068, 465] width 29 height 17
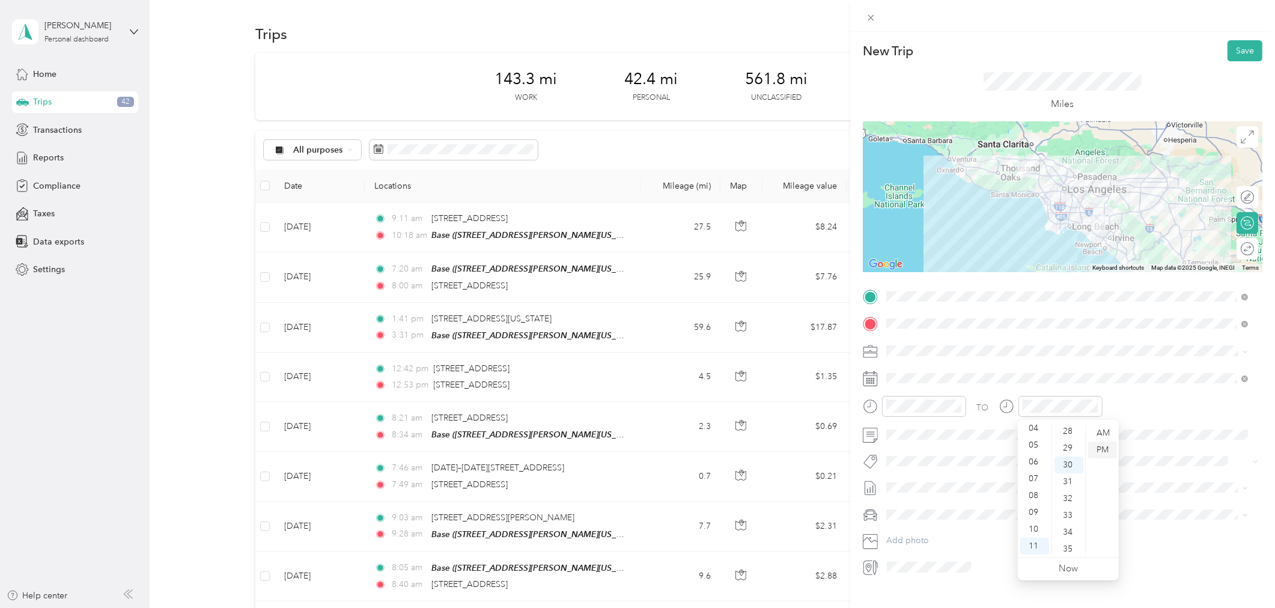
scroll to position [505, 0]
click at [1106, 436] on div "AM" at bounding box center [1102, 433] width 29 height 17
click at [1229, 50] on button "Save" at bounding box center [1244, 50] width 35 height 21
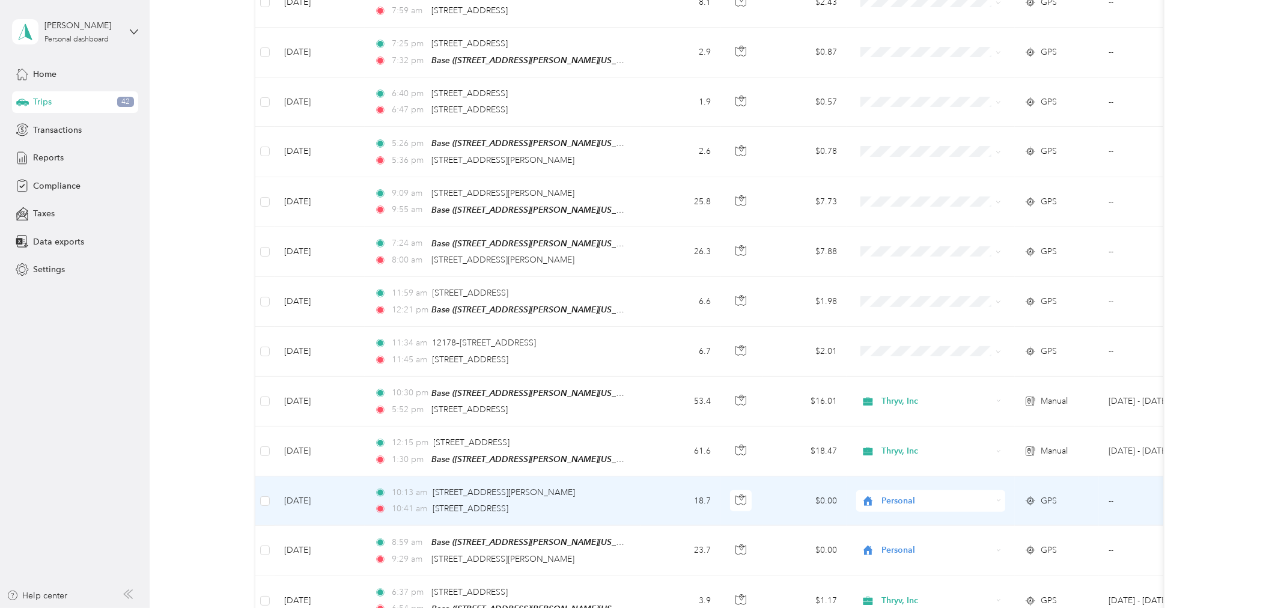
scroll to position [1802, 0]
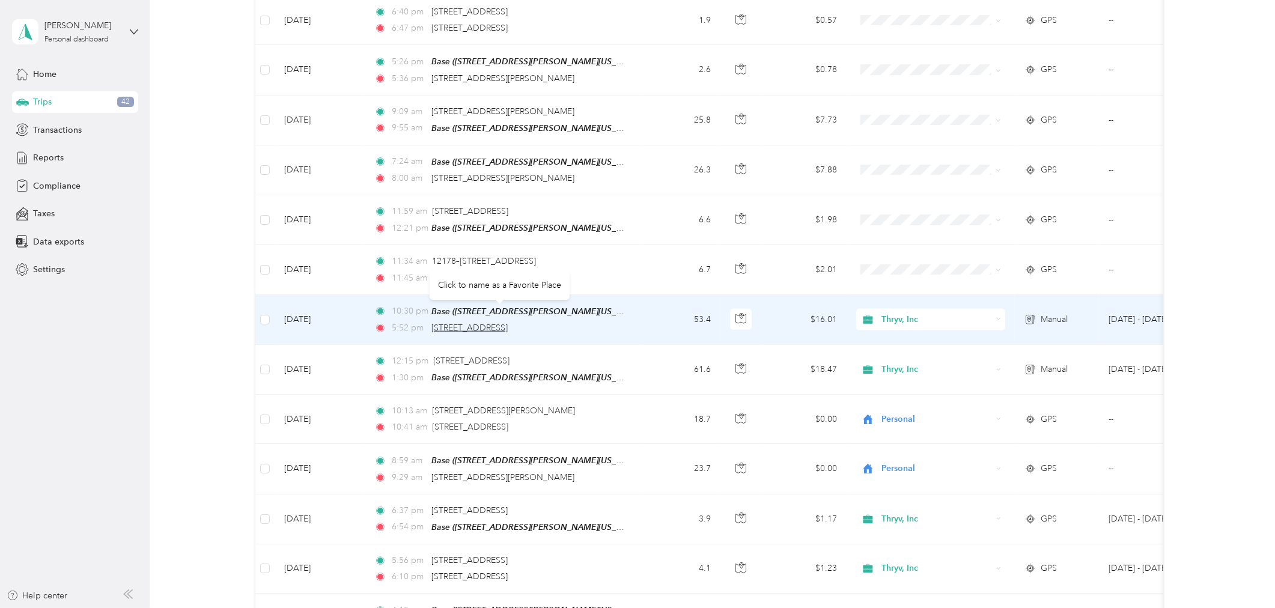
click at [487, 323] on span "[STREET_ADDRESS]" at bounding box center [469, 328] width 76 height 10
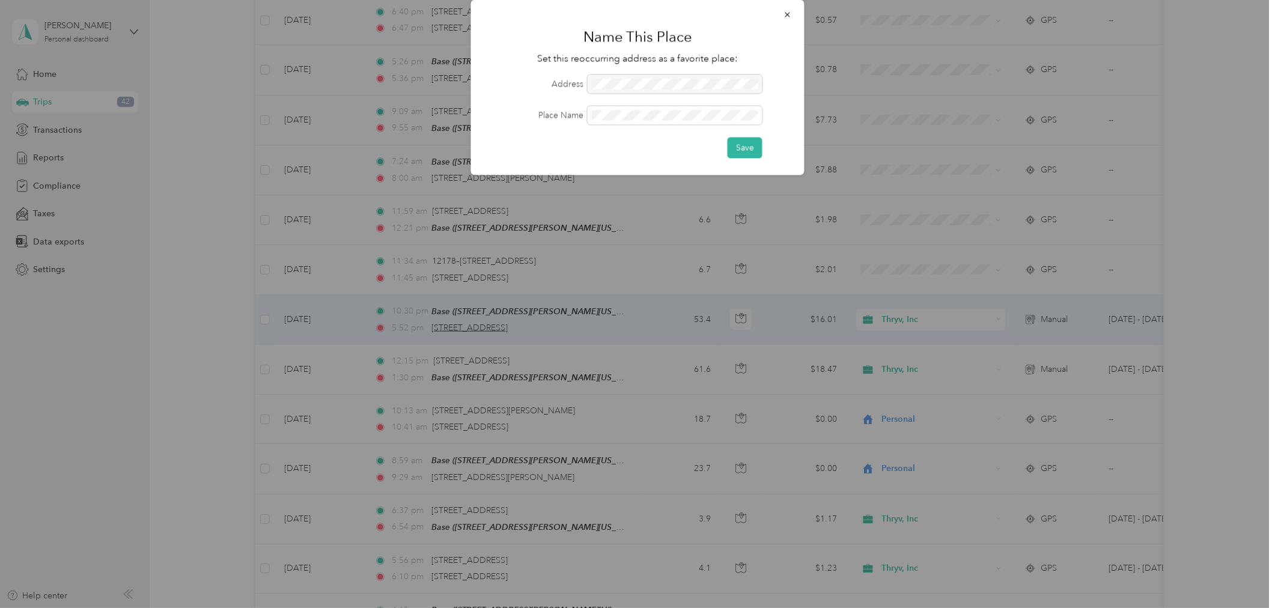
click at [487, 306] on div at bounding box center [637, 304] width 1275 height 608
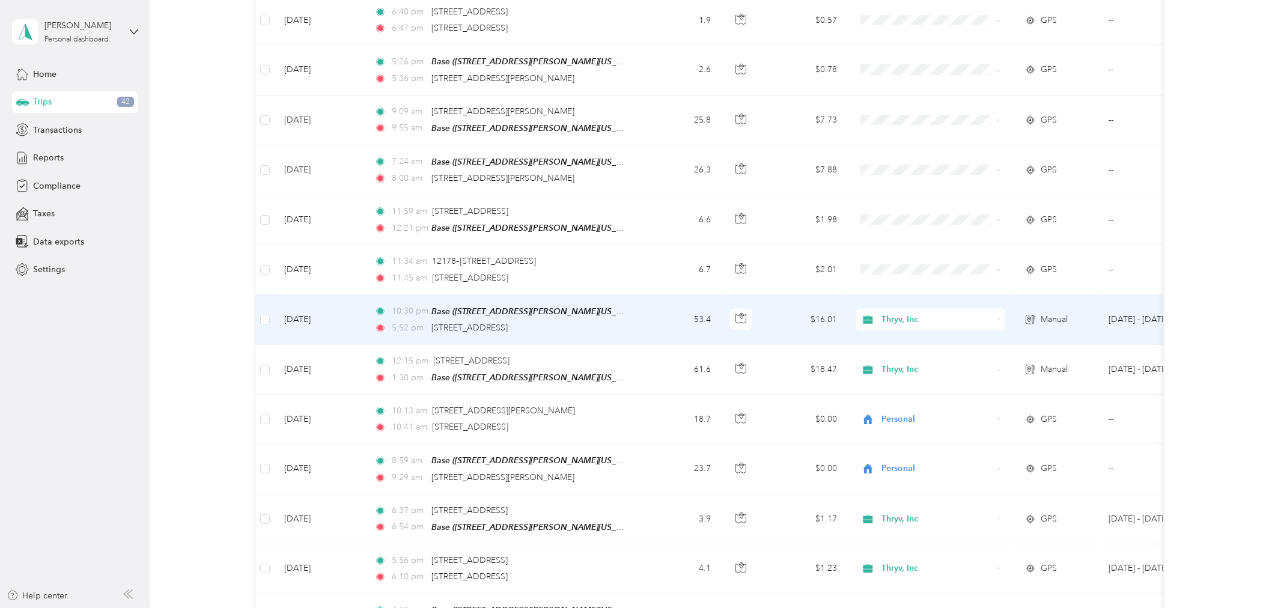
click at [412, 305] on span "10:30 pm" at bounding box center [409, 311] width 34 height 13
click at [412, 293] on div at bounding box center [637, 304] width 1275 height 608
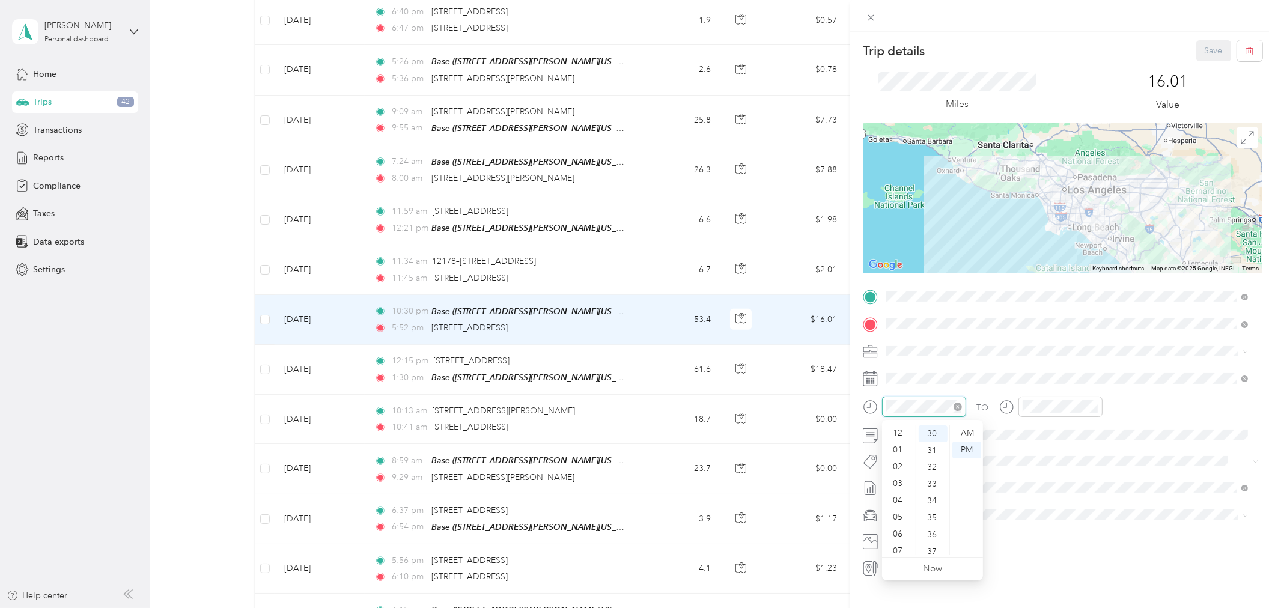
scroll to position [72, 0]
click at [966, 434] on div "AM" at bounding box center [966, 433] width 29 height 17
click at [1101, 433] on div "AM" at bounding box center [1102, 433] width 29 height 17
click at [1032, 545] on div "11" at bounding box center [1034, 546] width 29 height 17
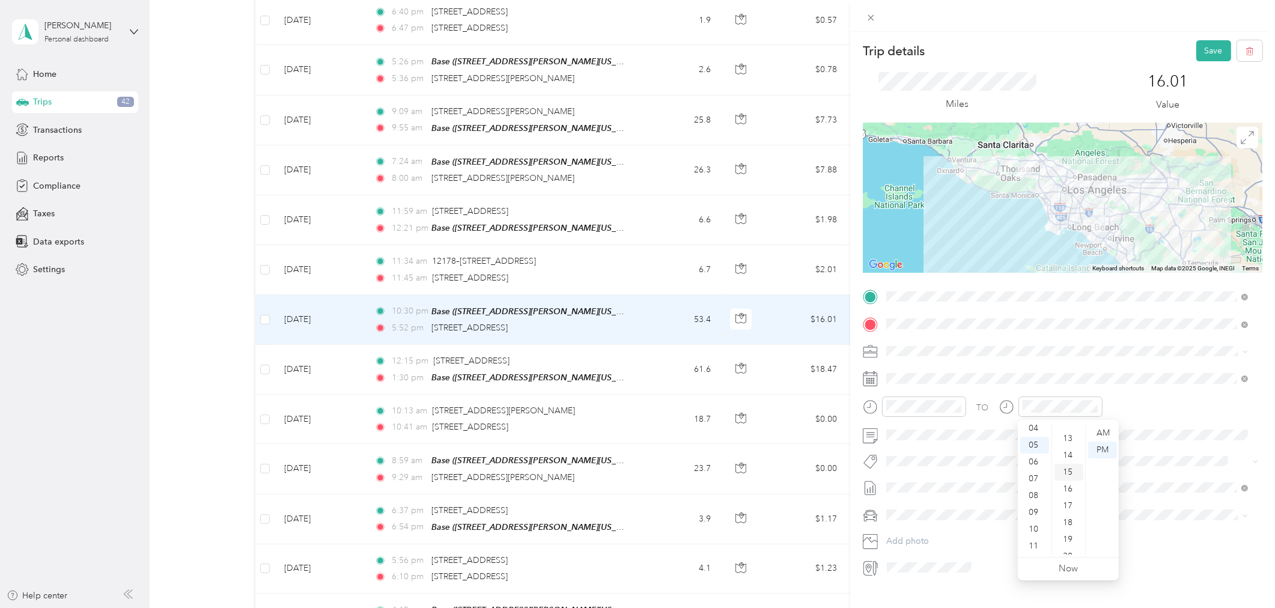
click at [1065, 470] on div "15" at bounding box center [1068, 472] width 29 height 17
click at [929, 436] on div "00" at bounding box center [933, 433] width 29 height 17
click at [929, 431] on div "00" at bounding box center [933, 433] width 29 height 17
click at [1034, 542] on div "11" at bounding box center [1034, 546] width 29 height 17
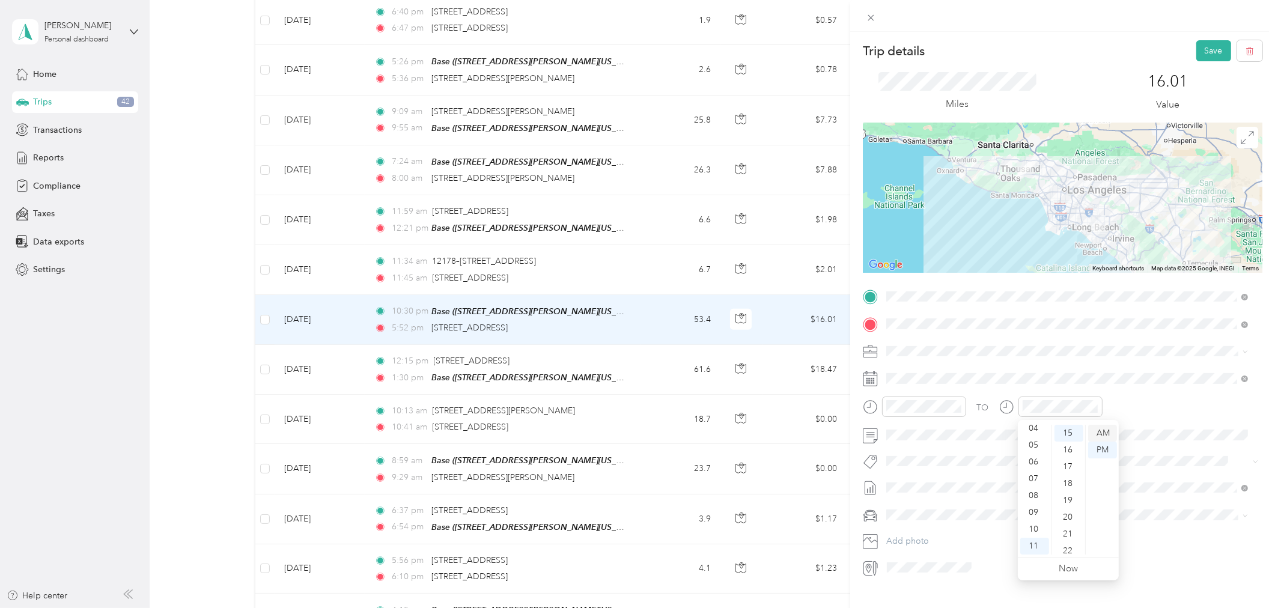
click at [1107, 431] on div "AM" at bounding box center [1102, 433] width 29 height 17
click at [1204, 52] on button "Save" at bounding box center [1213, 50] width 35 height 21
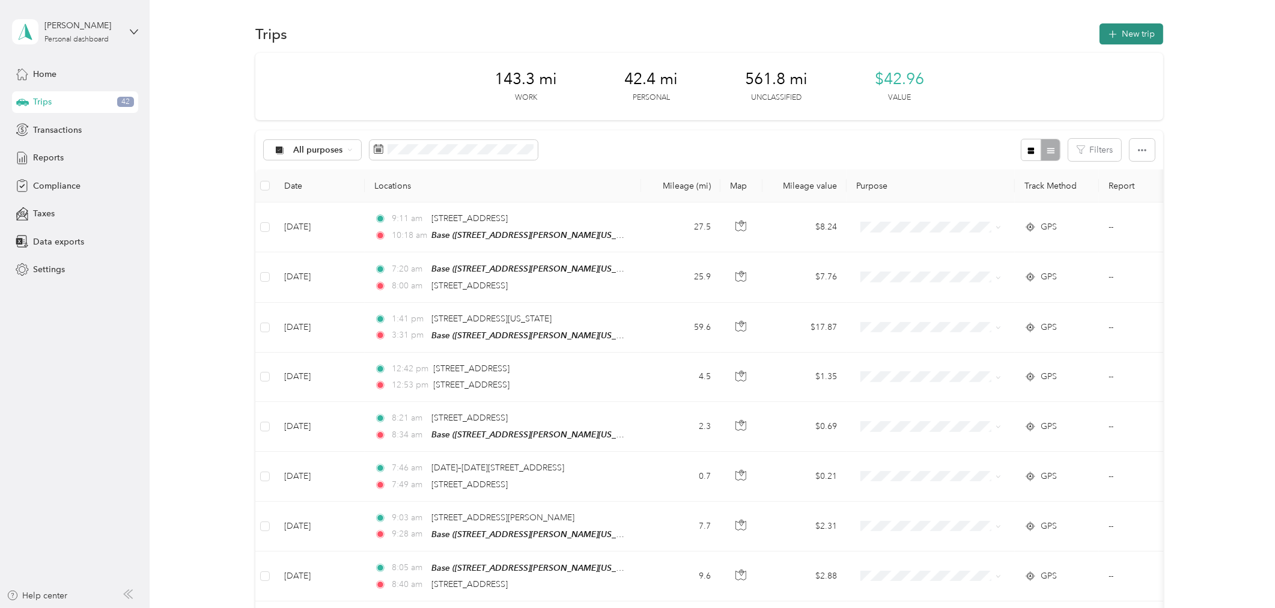
click at [1130, 31] on button "New trip" at bounding box center [1132, 33] width 64 height 21
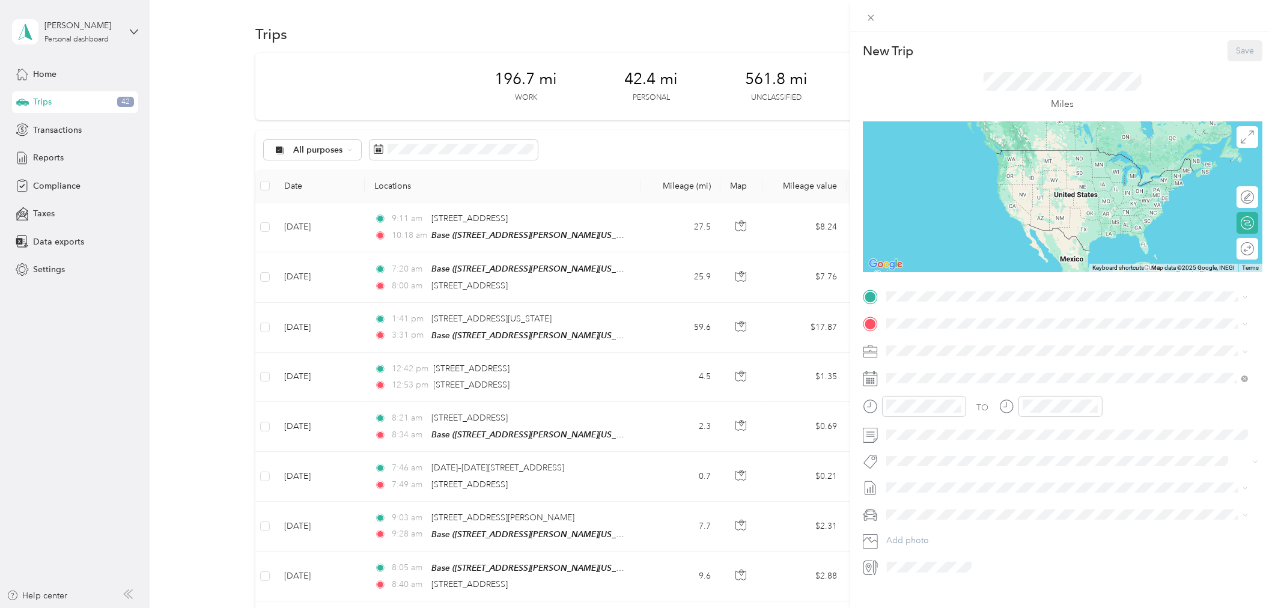
click at [925, 341] on strong "Base" at bounding box center [917, 344] width 19 height 11
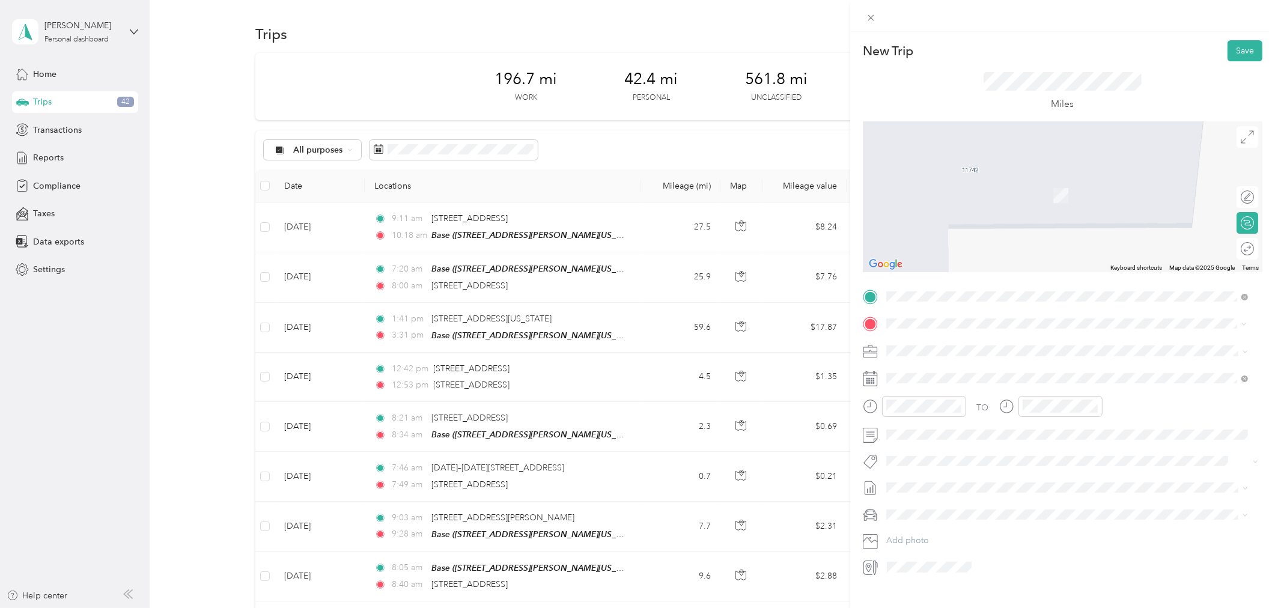
click at [955, 446] on span "[STREET_ADDRESS][US_STATE]" at bounding box center [968, 441] width 120 height 11
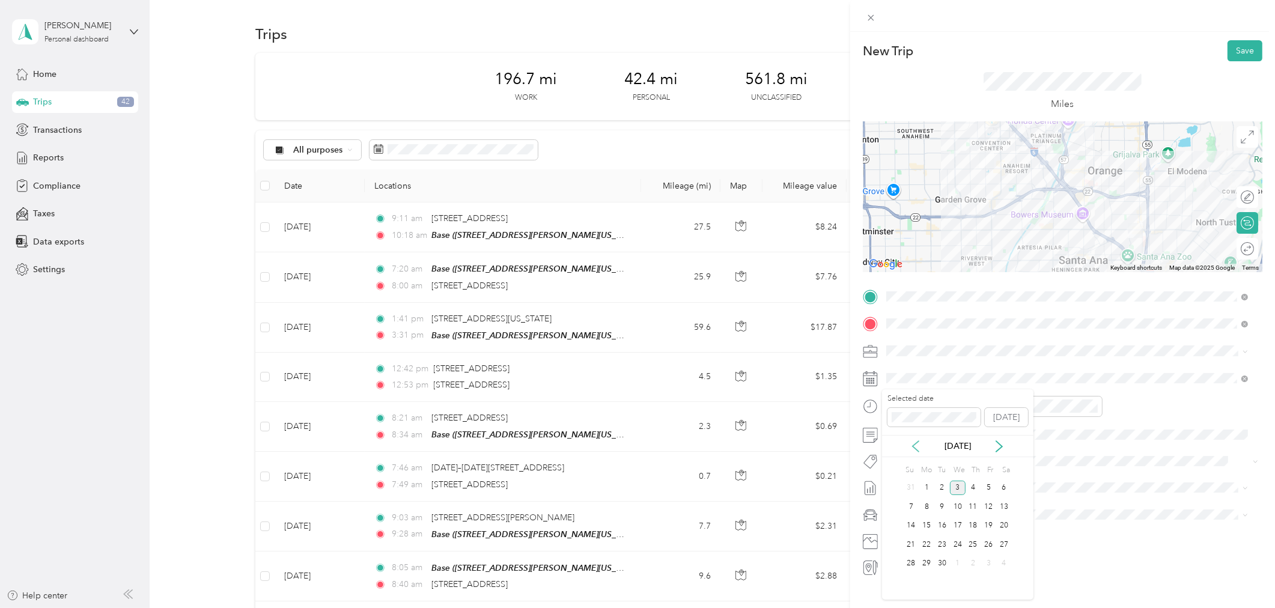
click at [913, 446] on icon at bounding box center [916, 446] width 6 height 11
click at [940, 503] on div "5" at bounding box center [942, 506] width 16 height 15
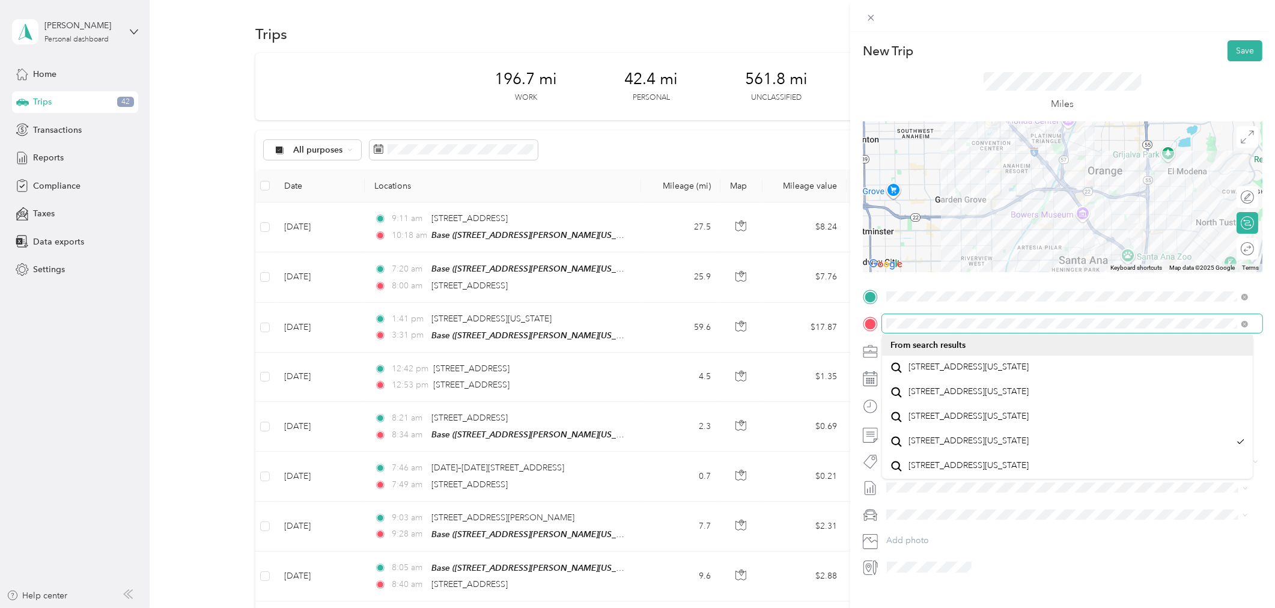
click at [843, 317] on div "New Trip Save This trip cannot be edited because it is either under review, app…" at bounding box center [637, 304] width 1275 height 608
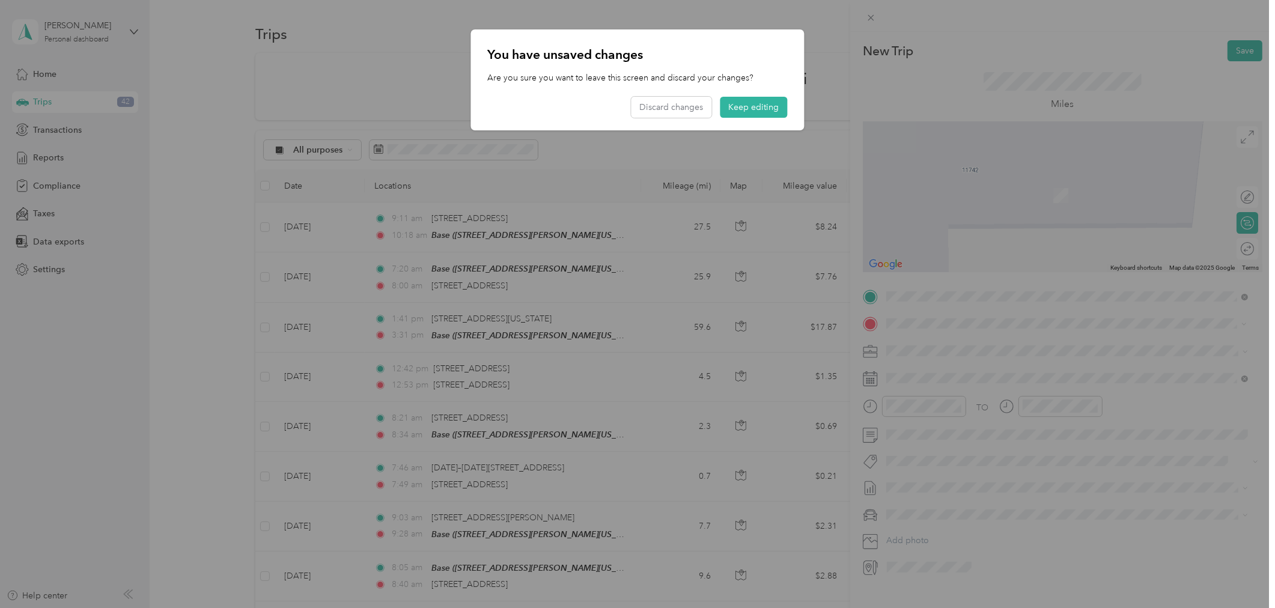
click at [1089, 321] on div at bounding box center [637, 304] width 1275 height 608
click at [912, 323] on div at bounding box center [637, 304] width 1275 height 608
click at [742, 103] on button "Keep editing" at bounding box center [753, 107] width 67 height 21
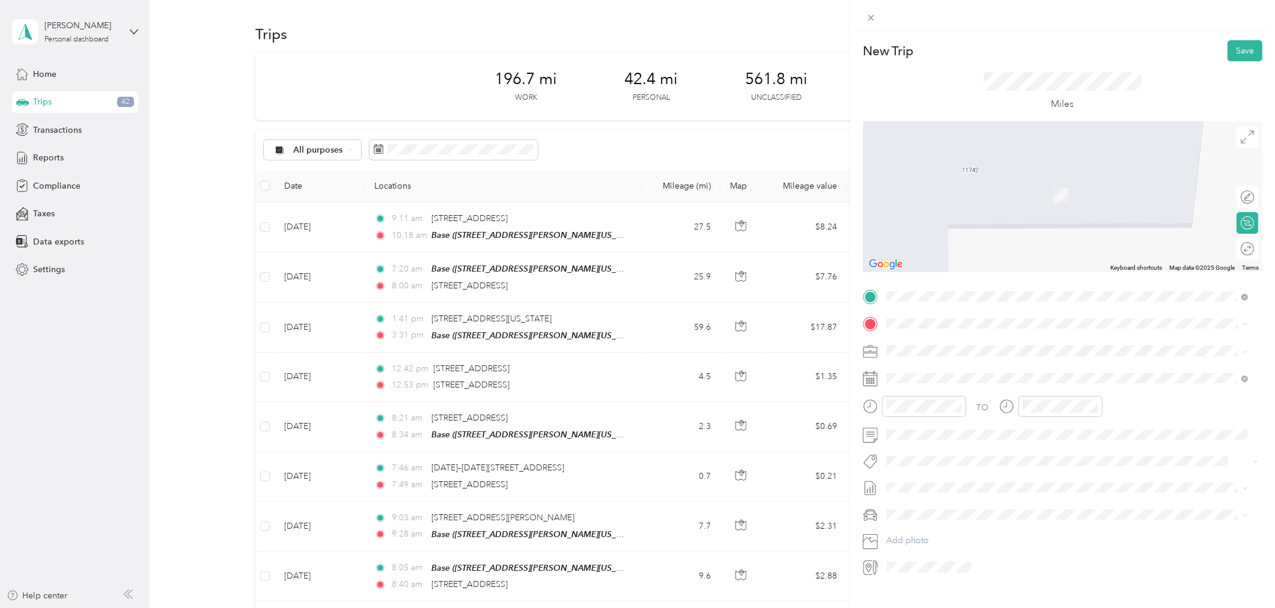
click at [984, 367] on span "[STREET_ADDRESS][US_STATE]" at bounding box center [968, 361] width 120 height 11
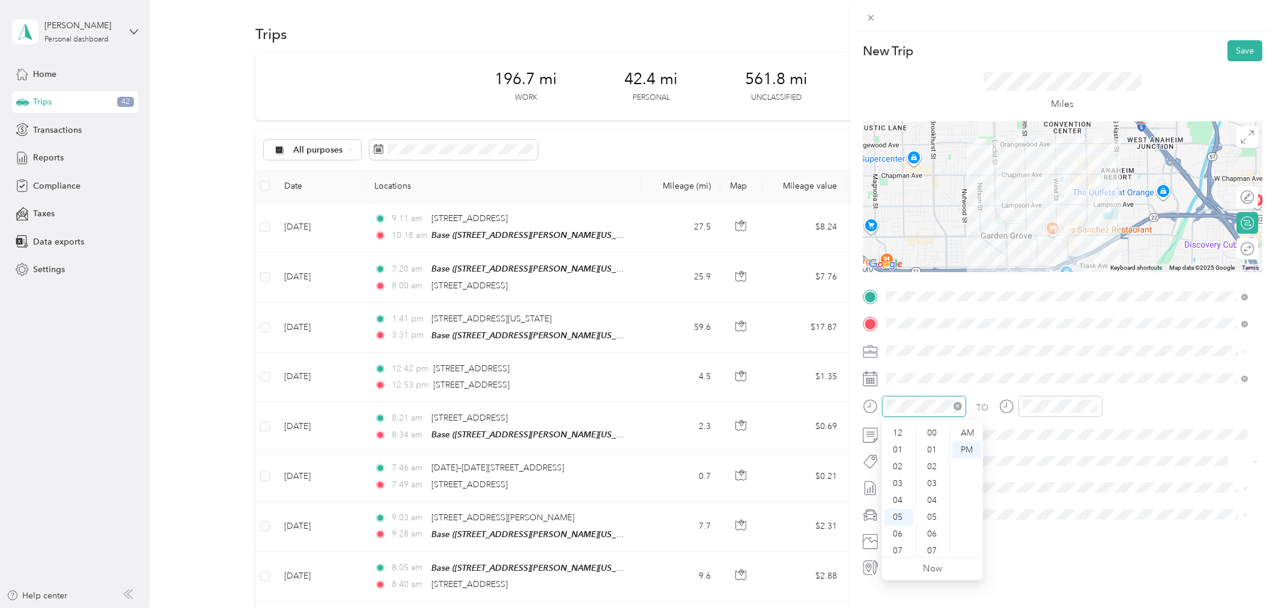
scroll to position [72, 0]
click at [896, 545] on div "11" at bounding box center [898, 546] width 29 height 17
click at [933, 514] on div "15" at bounding box center [933, 515] width 29 height 17
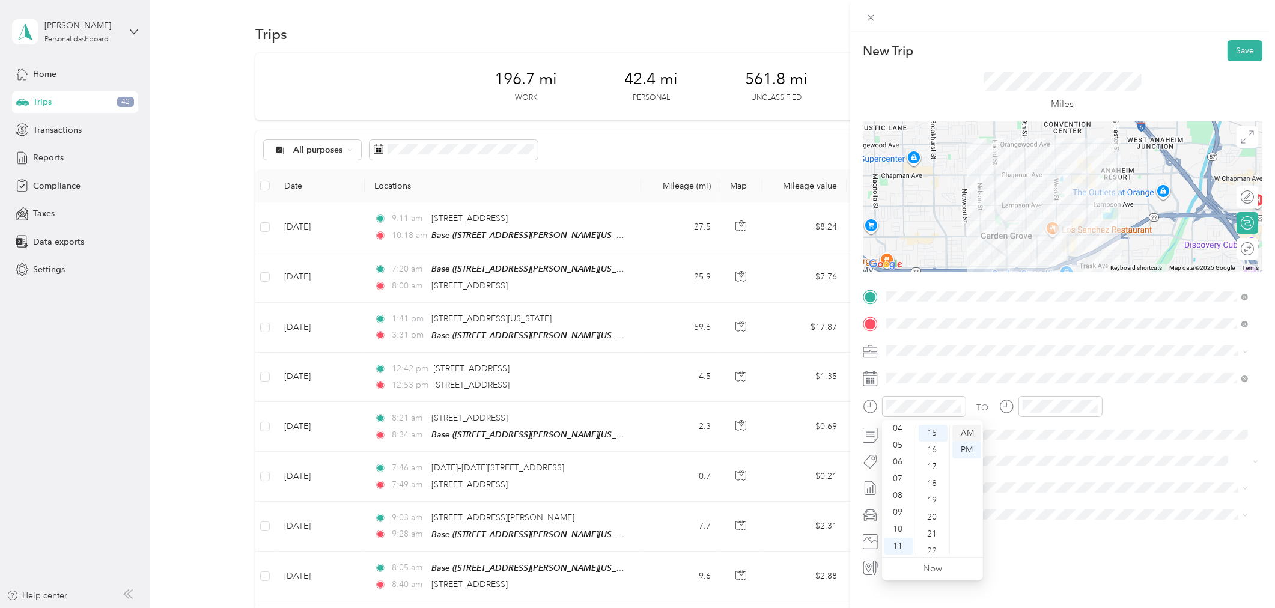
click at [967, 431] on div "AM" at bounding box center [966, 433] width 29 height 17
click at [1021, 406] on div at bounding box center [1060, 406] width 84 height 21
click at [1034, 544] on div "11" at bounding box center [1034, 546] width 29 height 17
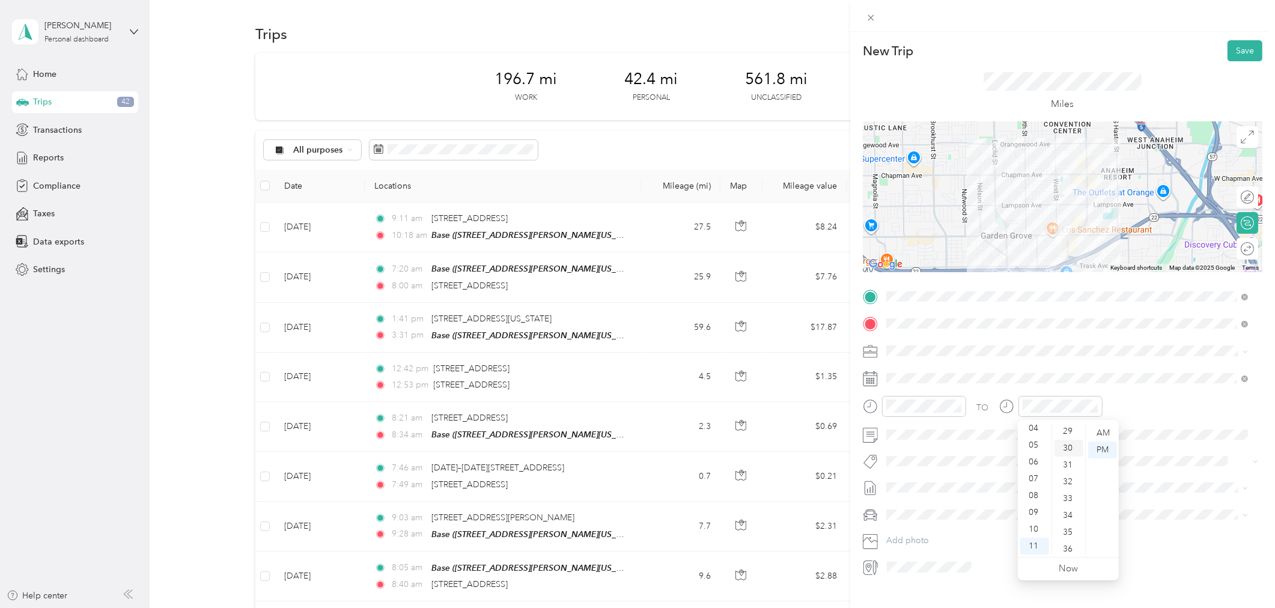
click at [1068, 445] on div "30" at bounding box center [1068, 448] width 29 height 17
click at [1102, 433] on div "AM" at bounding box center [1102, 433] width 29 height 17
click at [1229, 50] on button "Save" at bounding box center [1244, 50] width 35 height 21
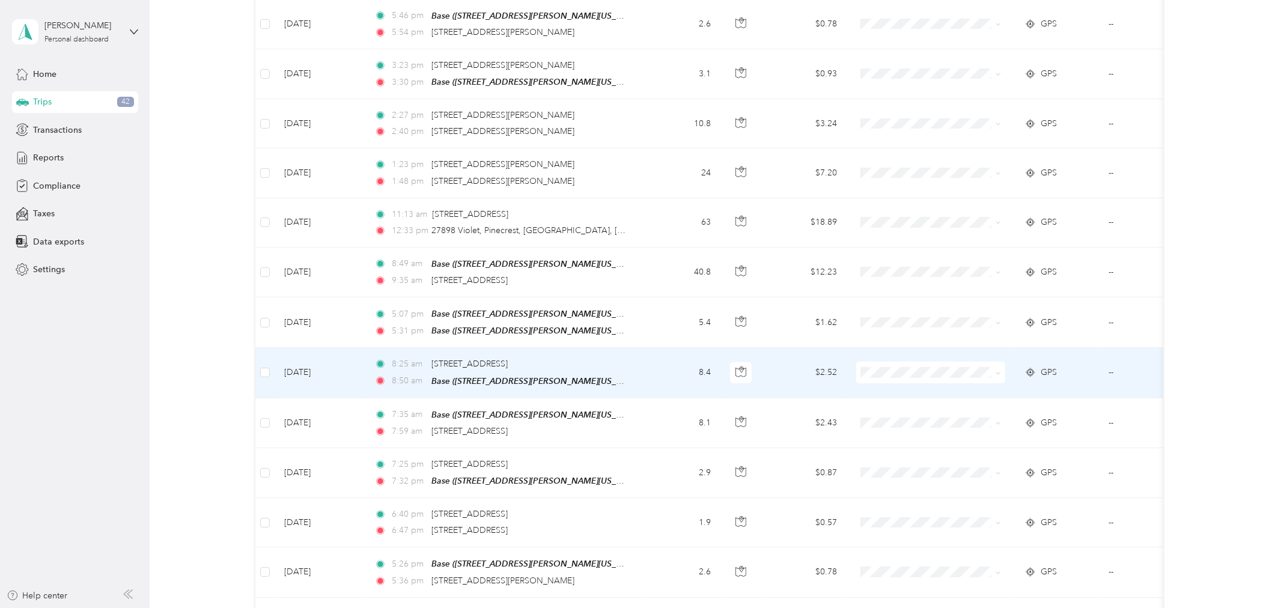
scroll to position [1402, 0]
